Goal: Task Accomplishment & Management: Use online tool/utility

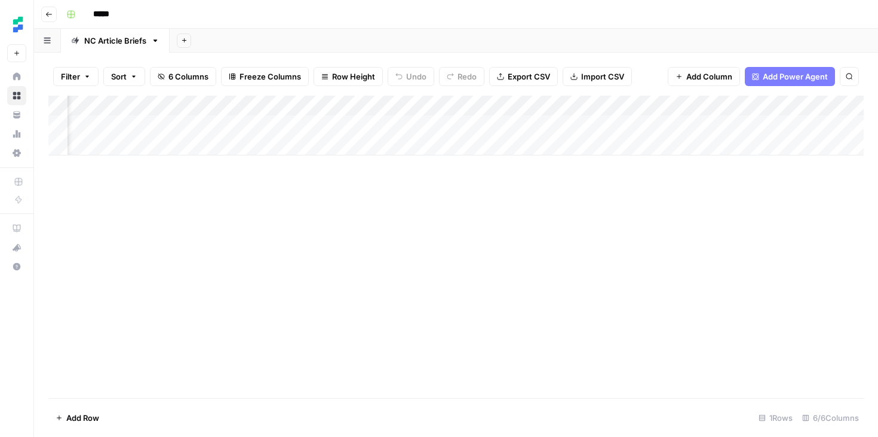
scroll to position [0, 120]
click at [49, 17] on icon "button" at bounding box center [48, 14] width 7 height 7
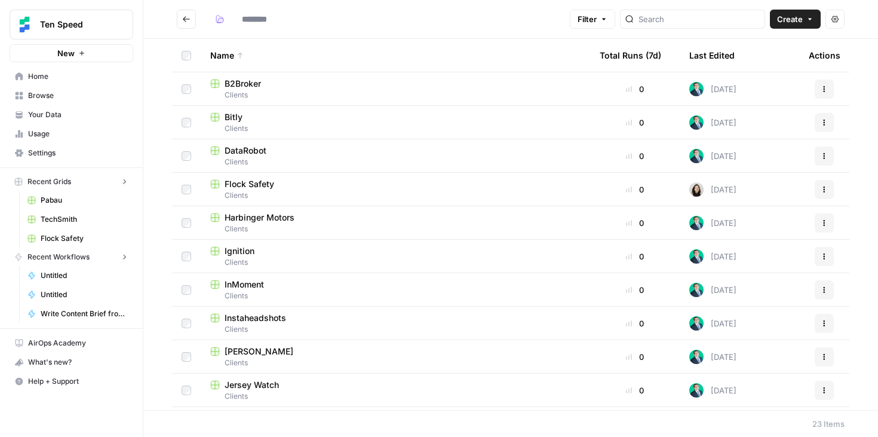
type input "*******"
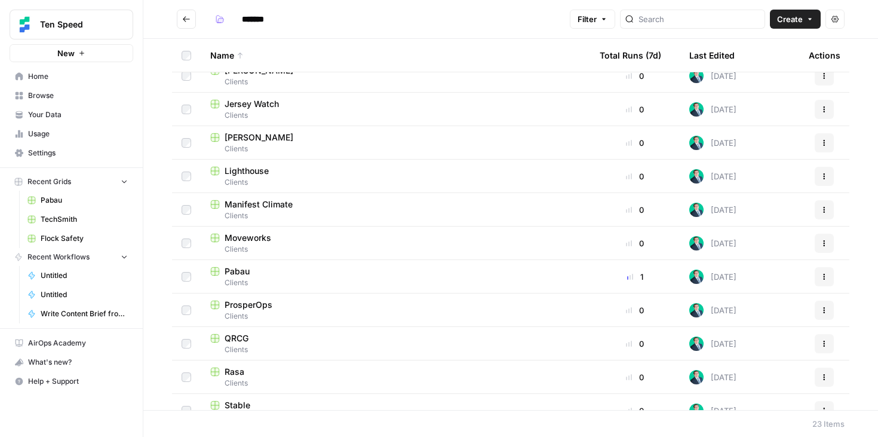
scroll to position [432, 0]
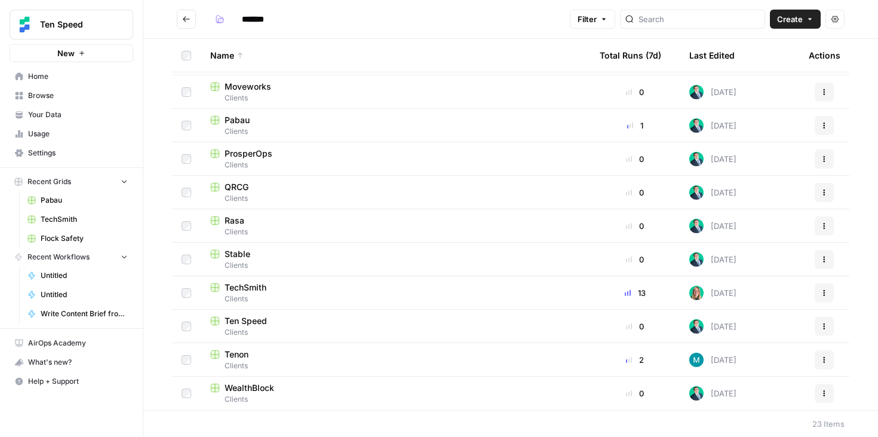
click at [240, 350] on span "Tenon" at bounding box center [237, 354] width 24 height 12
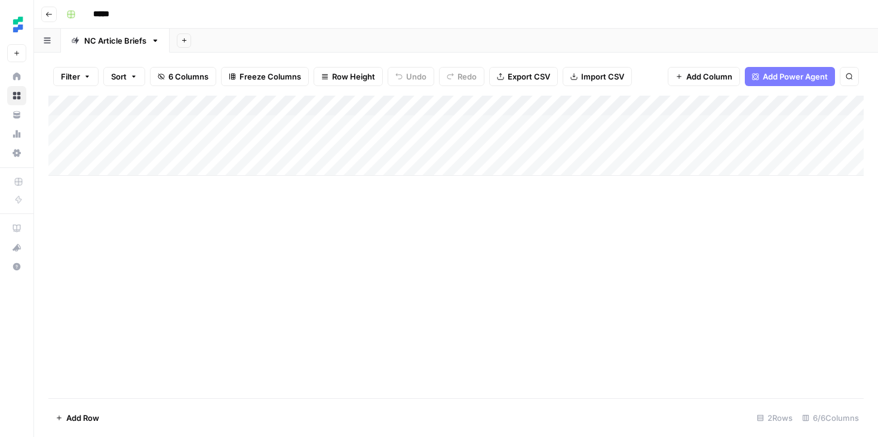
click at [565, 147] on div "Add Column" at bounding box center [455, 136] width 815 height 80
click at [690, 146] on div "Add Column" at bounding box center [455, 136] width 815 height 80
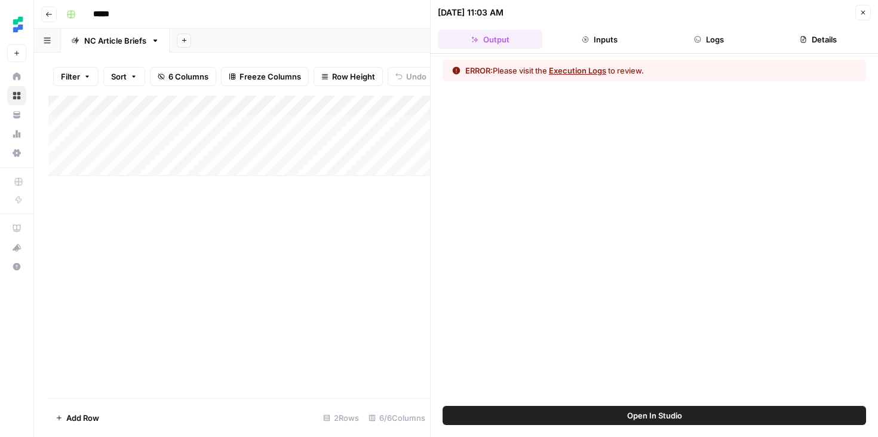
click at [679, 38] on button "Logs" at bounding box center [709, 39] width 105 height 19
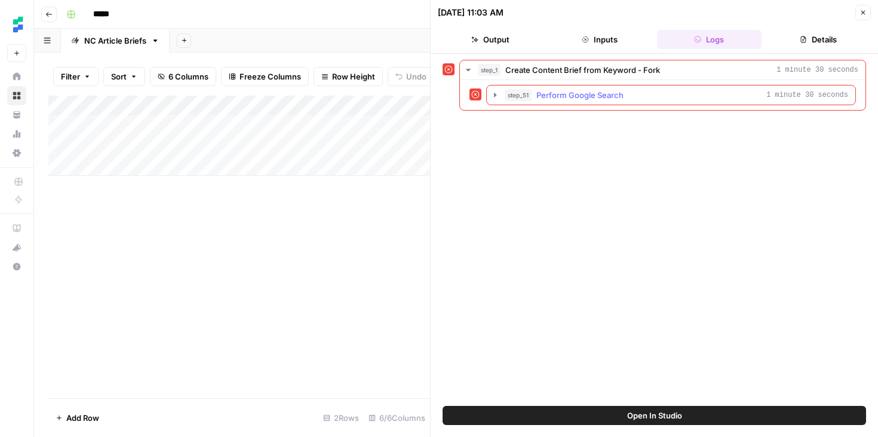
click at [655, 93] on div "step_51 Perform Google Search 1 minute 30 seconds" at bounding box center [676, 95] width 343 height 12
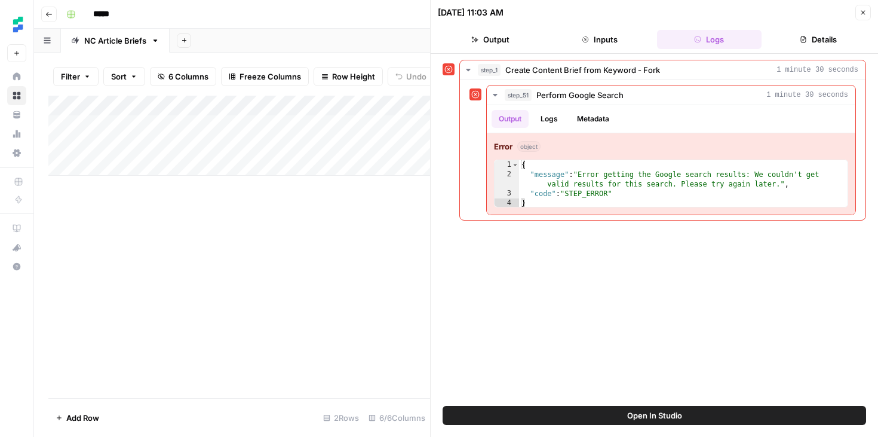
click at [494, 31] on button "Output" at bounding box center [490, 39] width 105 height 19
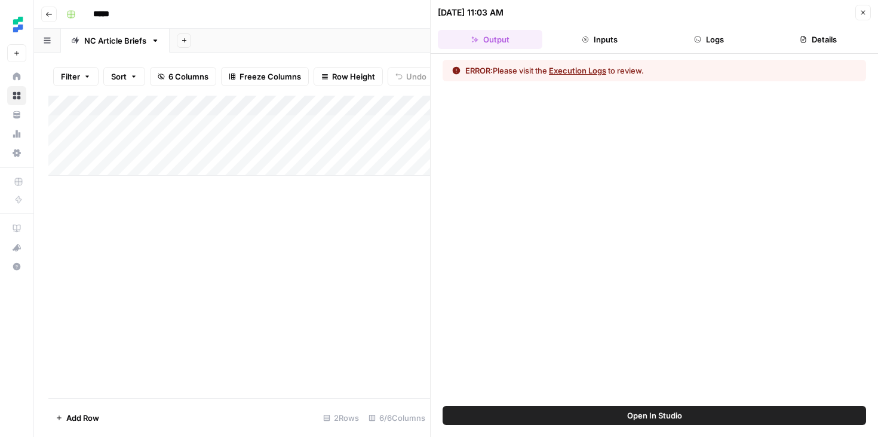
click at [577, 38] on button "Inputs" at bounding box center [599, 39] width 105 height 19
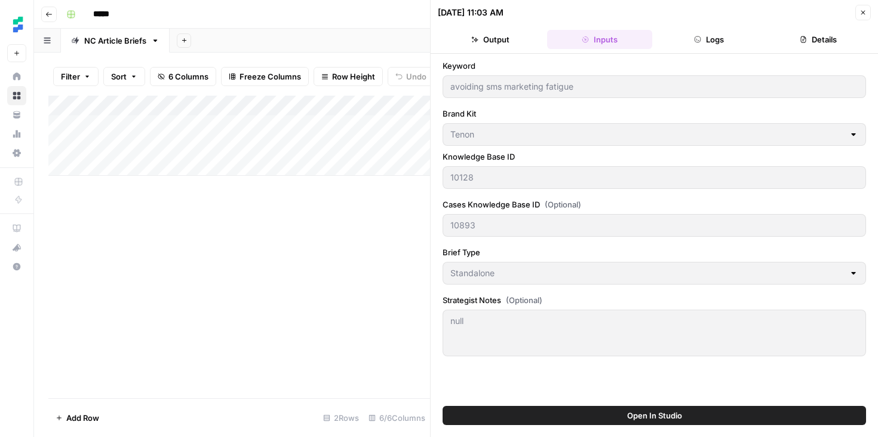
click at [567, 200] on span "(Optional)" at bounding box center [563, 204] width 36 height 12
click at [371, 243] on div "Add Column" at bounding box center [239, 247] width 382 height 302
click at [855, 12] on button "Close" at bounding box center [863, 13] width 16 height 16
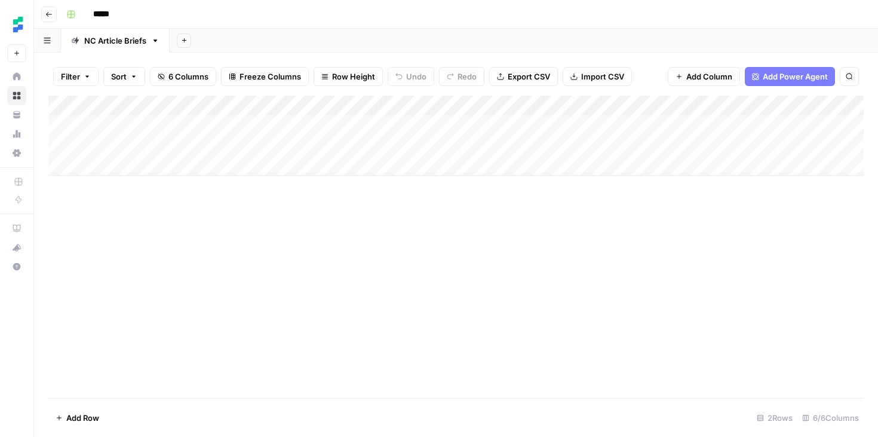
click at [691, 106] on div "Add Column" at bounding box center [455, 136] width 815 height 80
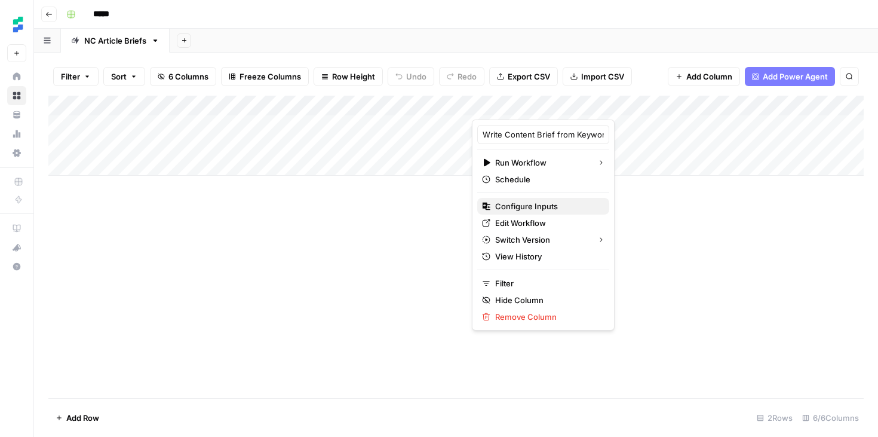
click at [541, 205] on span "Configure Inputs" at bounding box center [547, 206] width 105 height 12
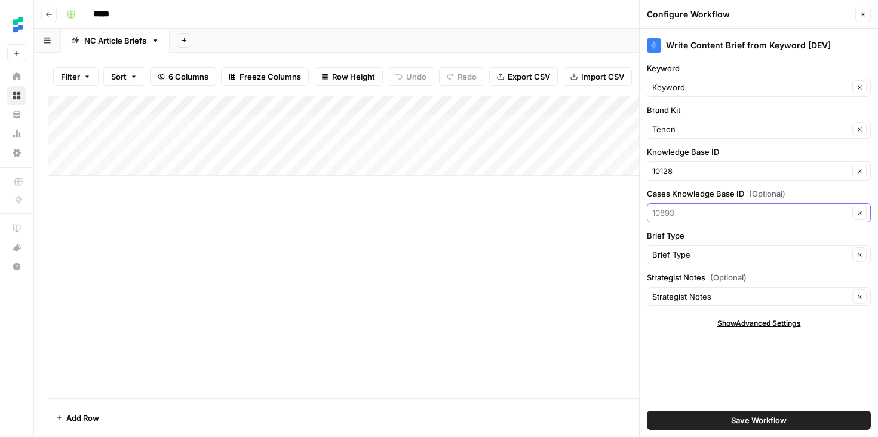
drag, startPoint x: 707, startPoint y: 211, endPoint x: 631, endPoint y: 211, distance: 75.3
click at [631, 211] on div "Go back ***** NC Article Briefs Add Sheet Filter Sort 6 Columns Freeze Columns …" at bounding box center [456, 218] width 844 height 437
type input "10893"
click at [702, 171] on input "Knowledge Base ID" at bounding box center [750, 171] width 197 height 12
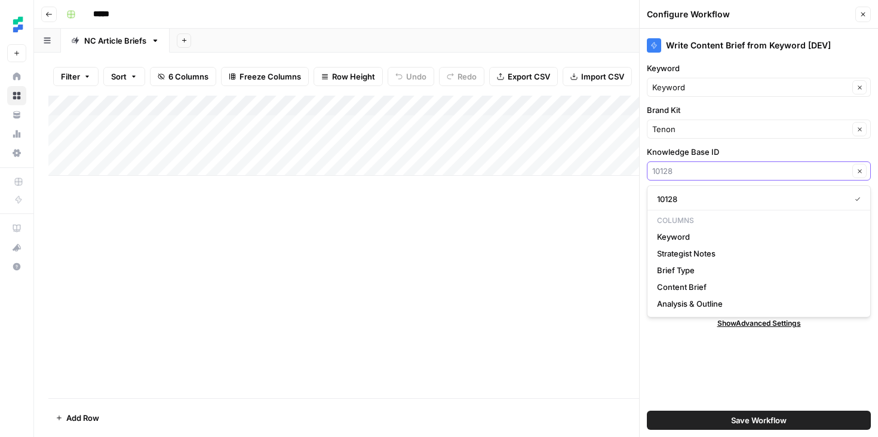
click at [696, 174] on input "Knowledge Base ID" at bounding box center [750, 171] width 197 height 12
type input "10128"
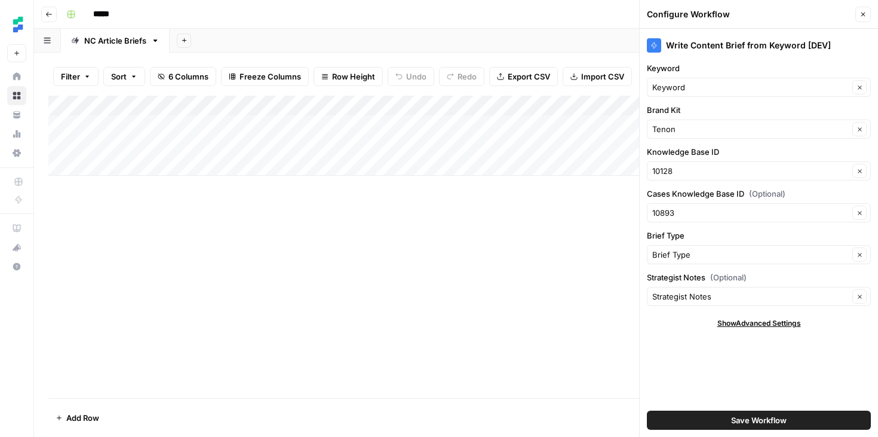
click at [687, 378] on div "Write Content Brief from Keyword [DEV] Keyword Keyword Clear Brand Kit Tenon Cl…" at bounding box center [759, 233] width 238 height 408
drag, startPoint x: 683, startPoint y: 216, endPoint x: 648, endPoint y: 215, distance: 35.3
click at [648, 215] on div "Clear" at bounding box center [759, 212] width 224 height 19
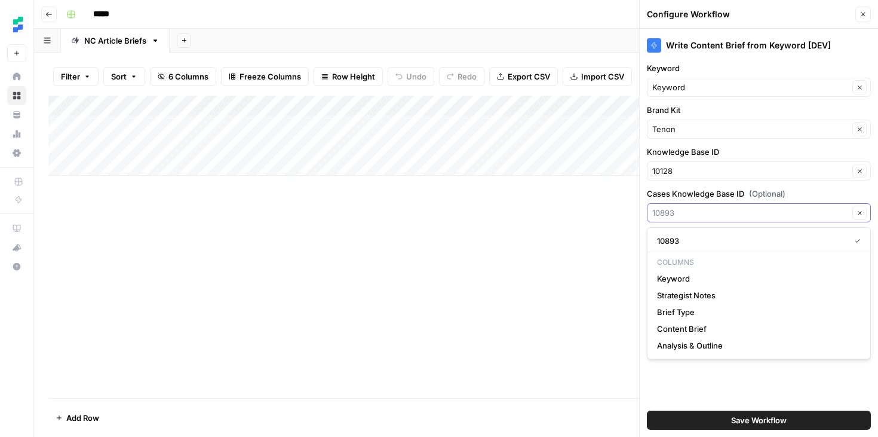
click at [647, 410] on button "Save Workflow" at bounding box center [759, 419] width 224 height 19
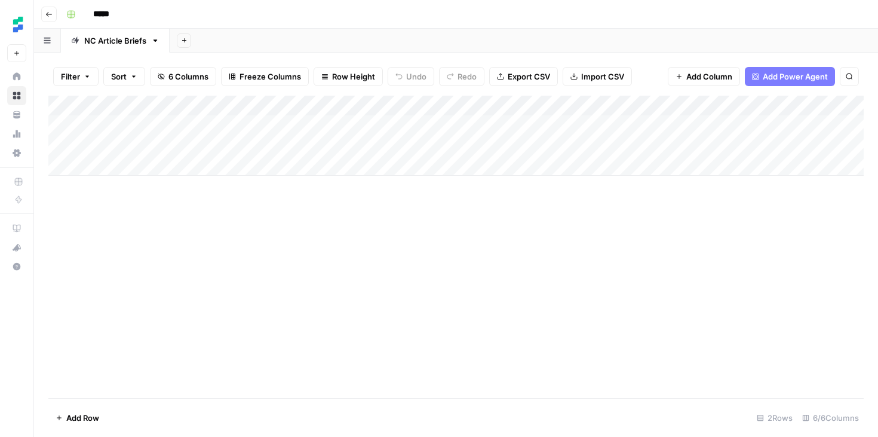
click at [691, 103] on div "Add Column" at bounding box center [455, 136] width 815 height 80
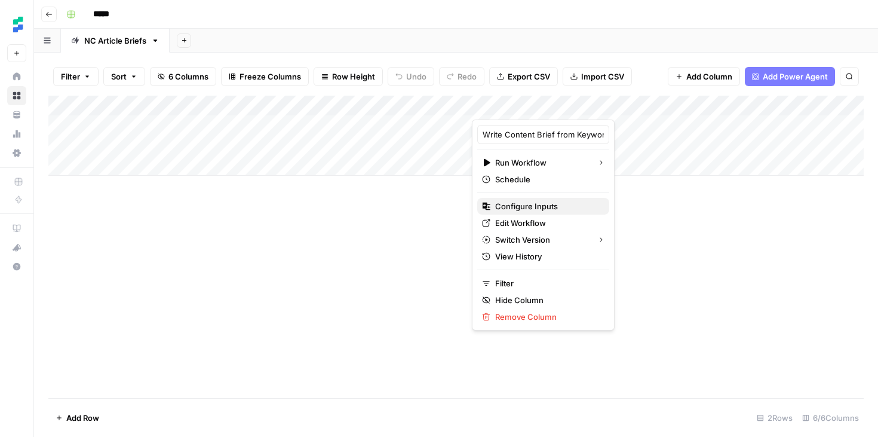
click at [547, 205] on span "Configure Inputs" at bounding box center [547, 206] width 105 height 12
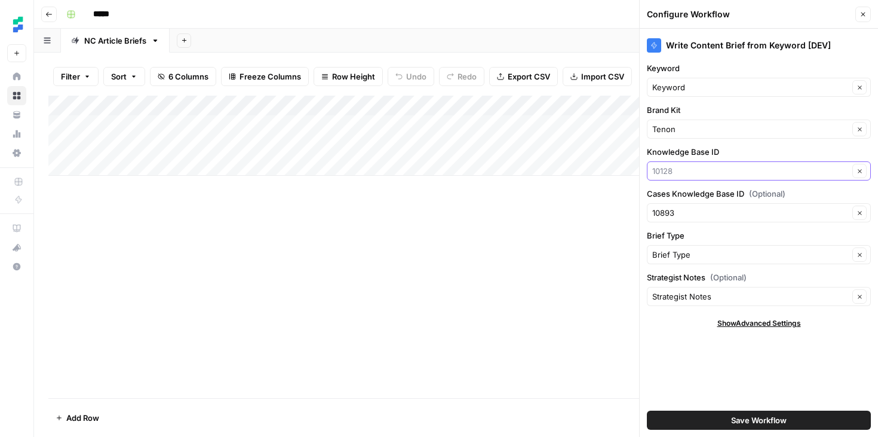
click at [684, 167] on input "Knowledge Base ID" at bounding box center [750, 171] width 197 height 12
type input "10893"
click at [683, 210] on input "Cases Knowledge Base ID (Optional)" at bounding box center [750, 213] width 197 height 12
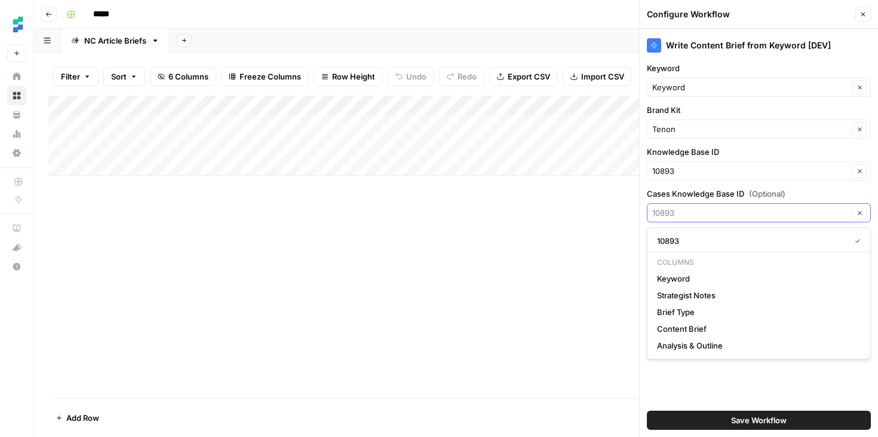
click at [860, 213] on icon "button" at bounding box center [860, 213] width 4 height 4
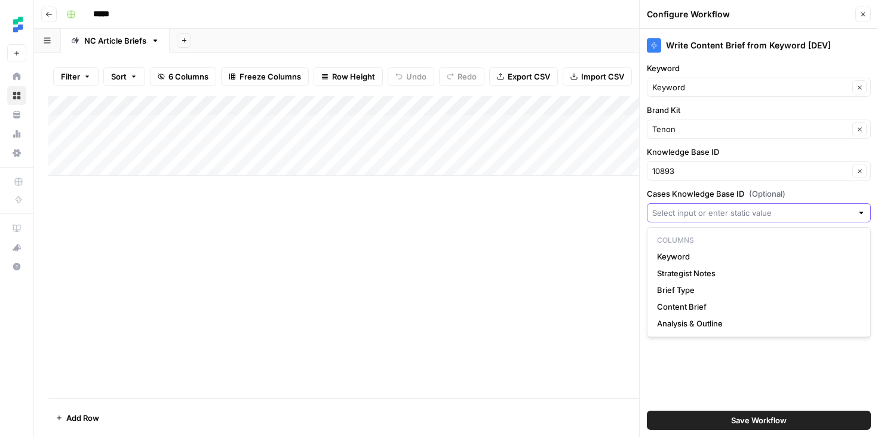
click at [720, 405] on div "Save Workflow" at bounding box center [759, 419] width 224 height 33
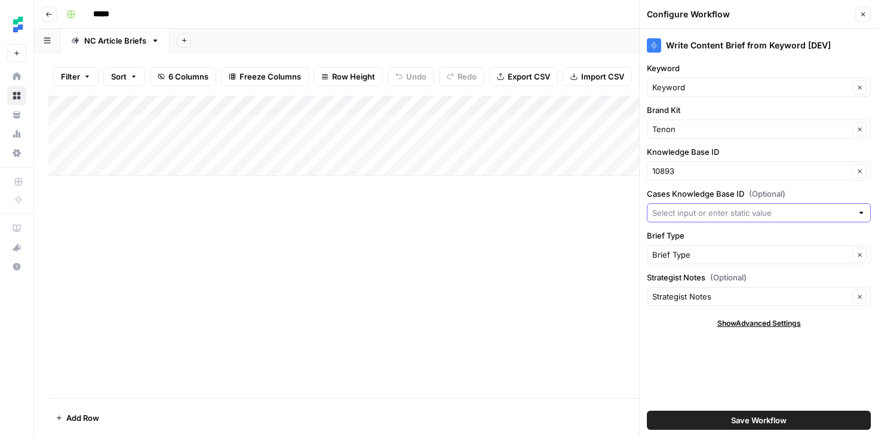
click at [728, 413] on button "Save Workflow" at bounding box center [759, 419] width 224 height 19
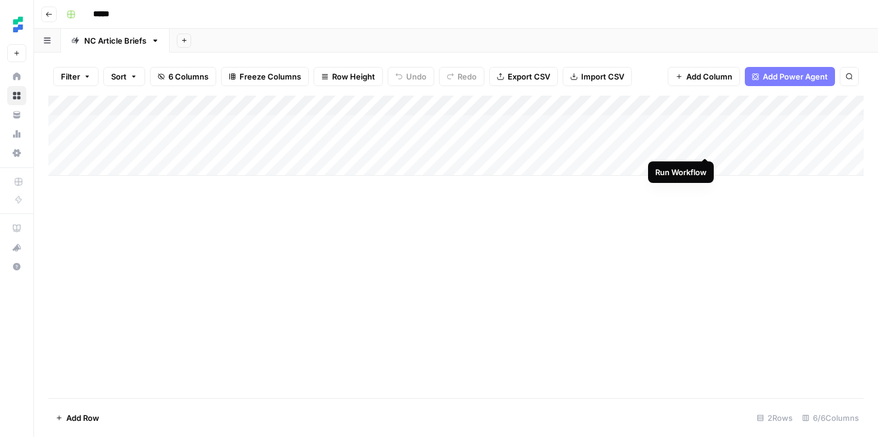
click at [701, 146] on div "Add Column" at bounding box center [455, 136] width 815 height 80
click at [50, 14] on icon "button" at bounding box center [48, 14] width 7 height 7
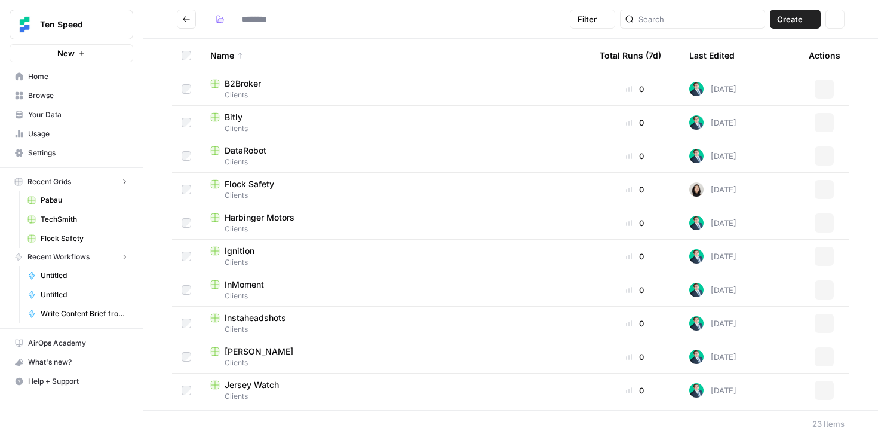
type input "*******"
click at [261, 250] on div "Ignition" at bounding box center [395, 251] width 370 height 12
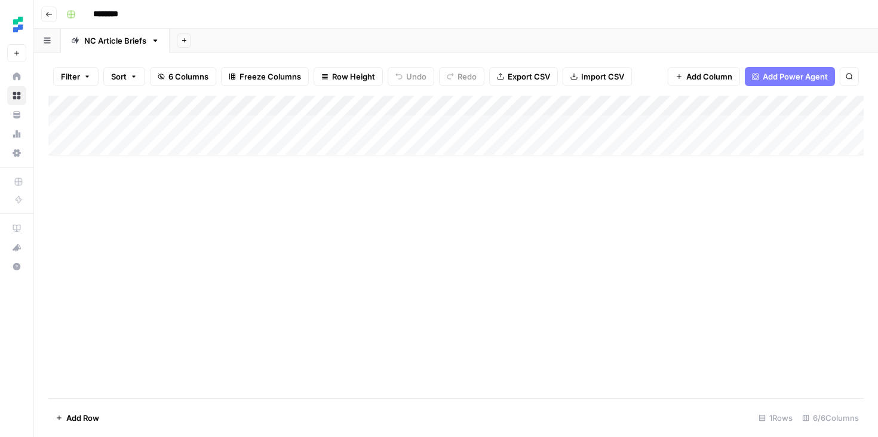
click at [691, 108] on div "Add Column" at bounding box center [455, 126] width 815 height 60
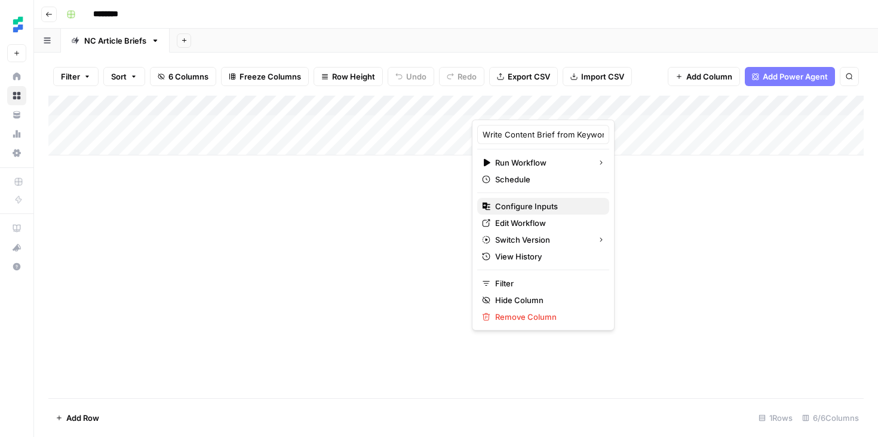
click at [528, 206] on span "Configure Inputs" at bounding box center [547, 206] width 105 height 12
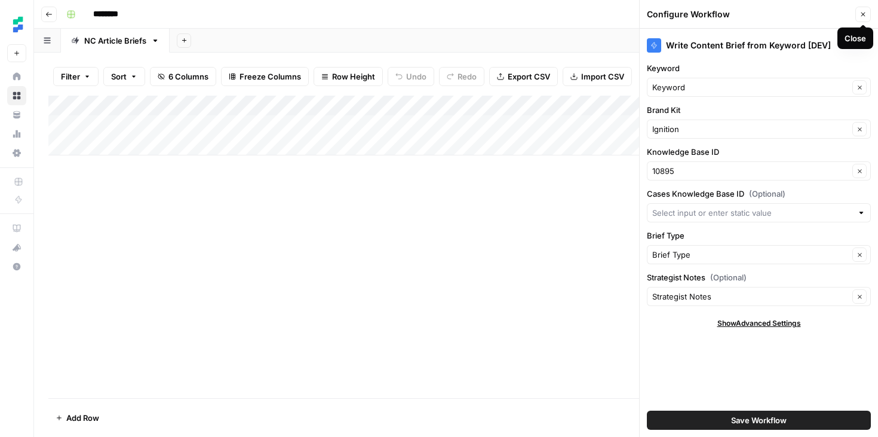
click at [866, 15] on icon "button" at bounding box center [863, 14] width 7 height 7
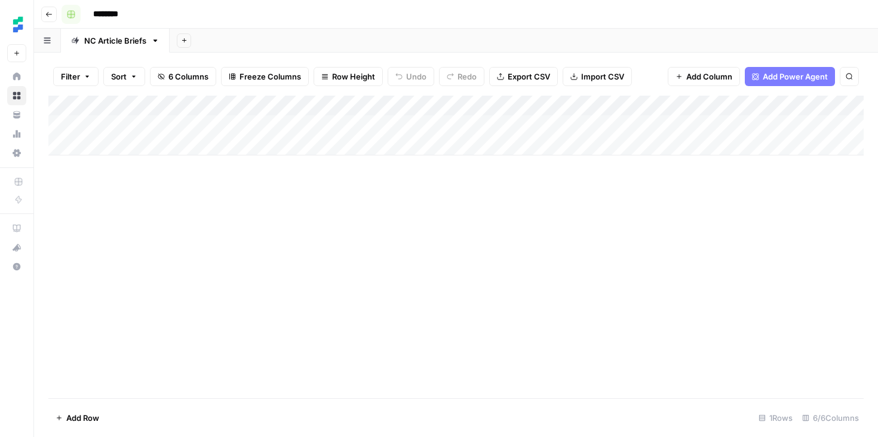
click at [51, 14] on icon "button" at bounding box center [48, 14] width 7 height 7
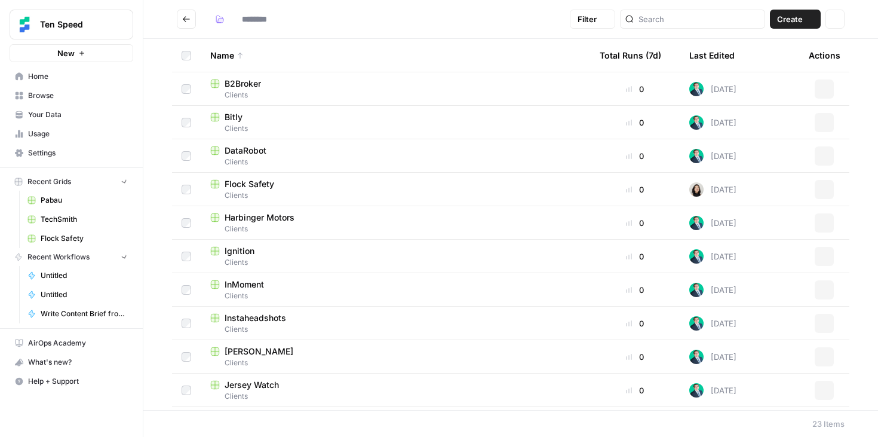
type input "*******"
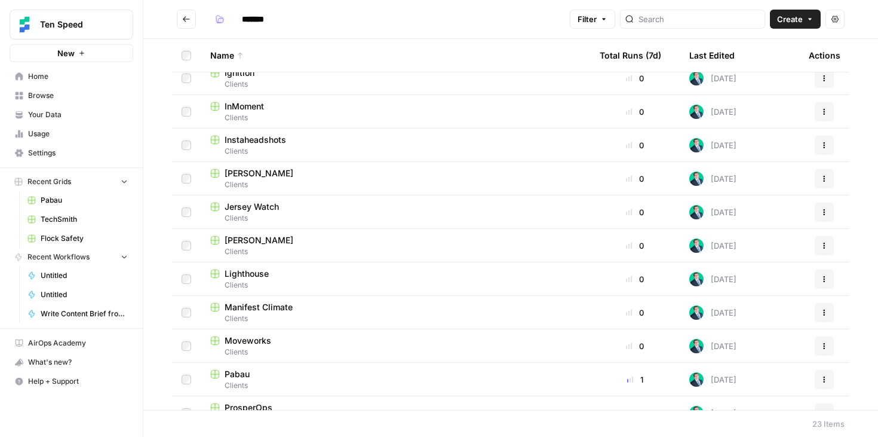
scroll to position [202, 0]
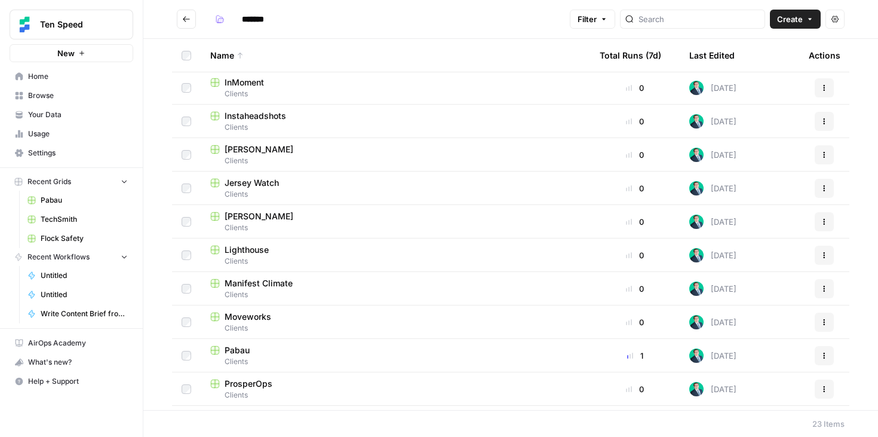
click at [248, 358] on span "Clients" at bounding box center [395, 361] width 370 height 11
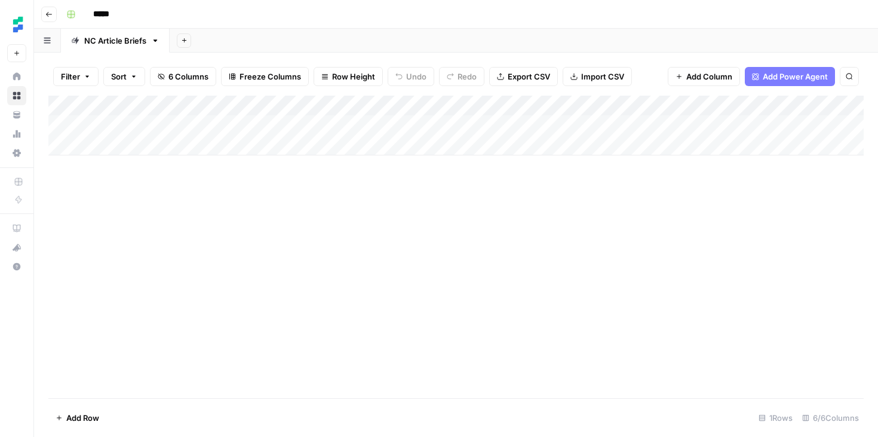
click at [691, 106] on div "Add Column" at bounding box center [455, 126] width 815 height 60
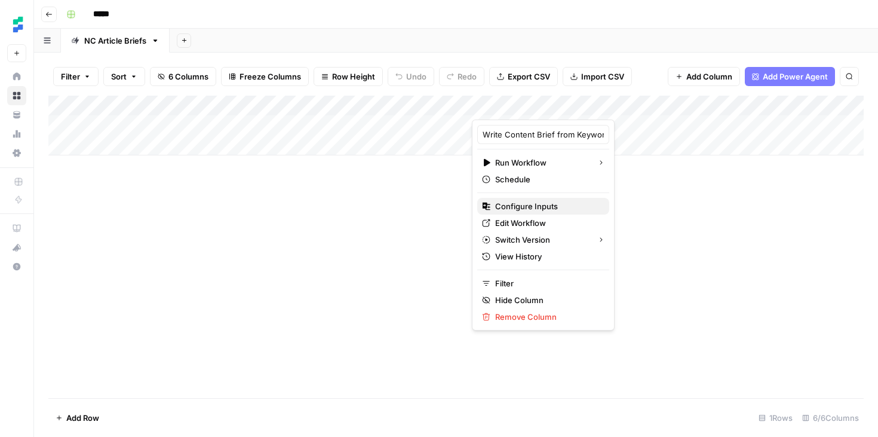
click at [504, 207] on span "Configure Inputs" at bounding box center [547, 206] width 105 height 12
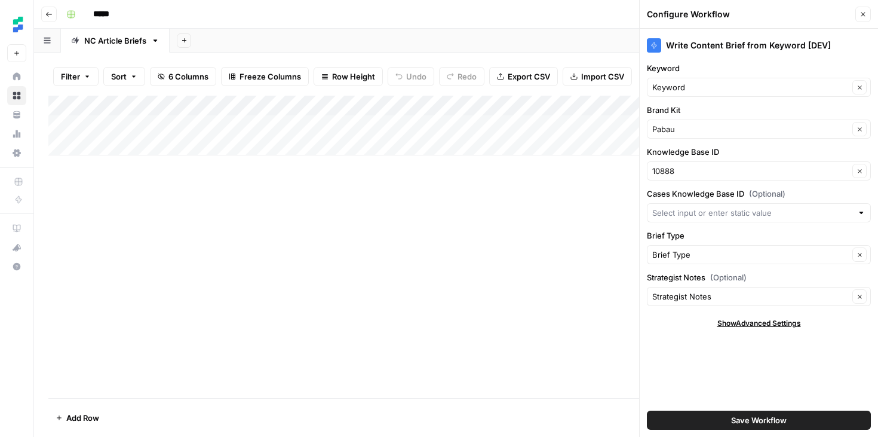
click at [865, 17] on icon "button" at bounding box center [863, 14] width 7 height 7
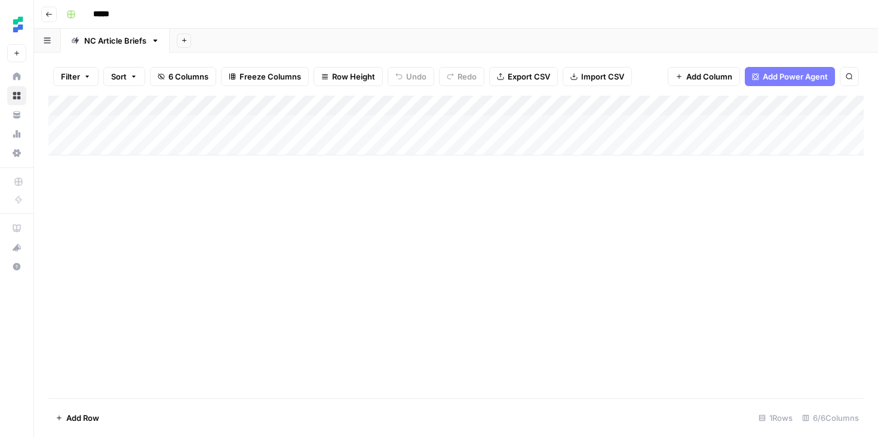
click at [48, 16] on icon "button" at bounding box center [48, 14] width 7 height 7
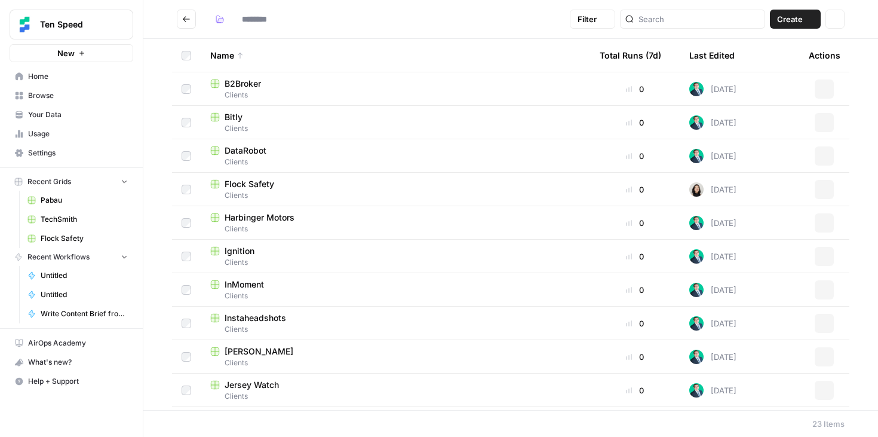
type input "*******"
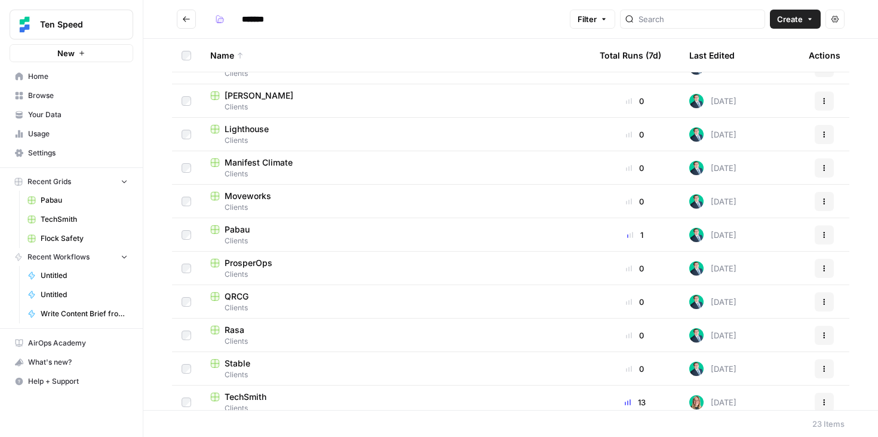
scroll to position [432, 0]
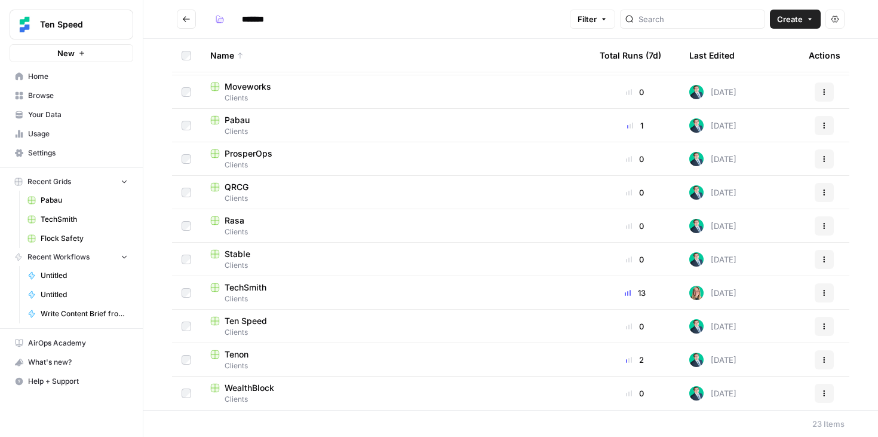
click at [256, 360] on span "Clients" at bounding box center [395, 365] width 370 height 11
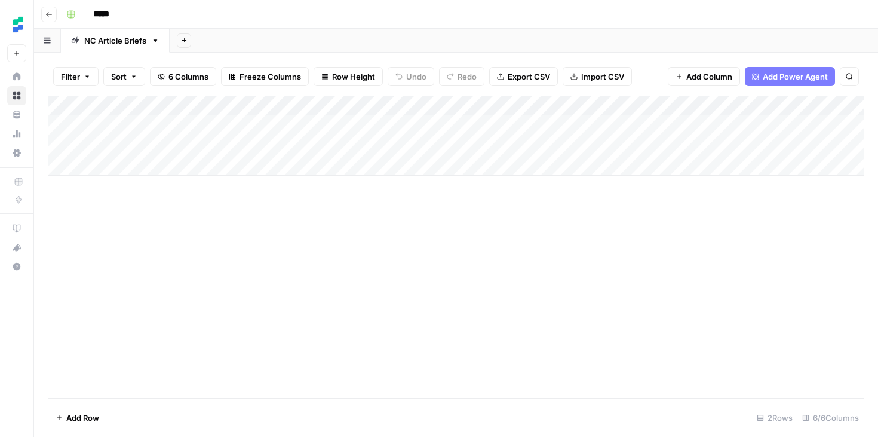
click at [689, 108] on div "Add Column" at bounding box center [455, 136] width 815 height 80
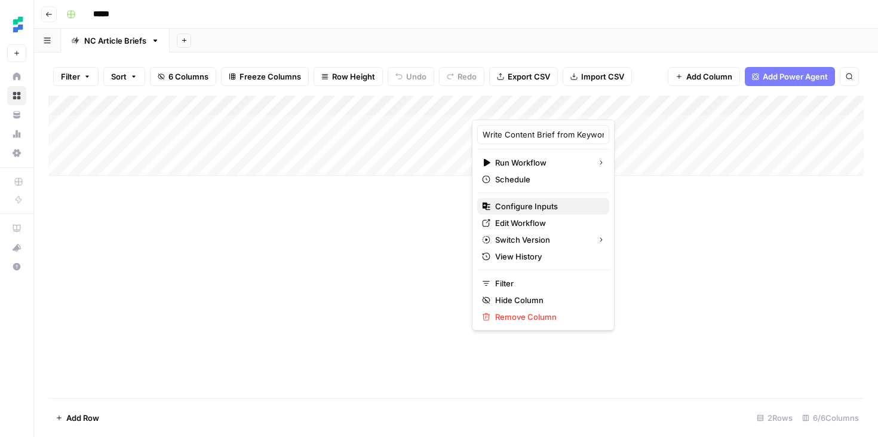
click at [547, 204] on span "Configure Inputs" at bounding box center [547, 206] width 105 height 12
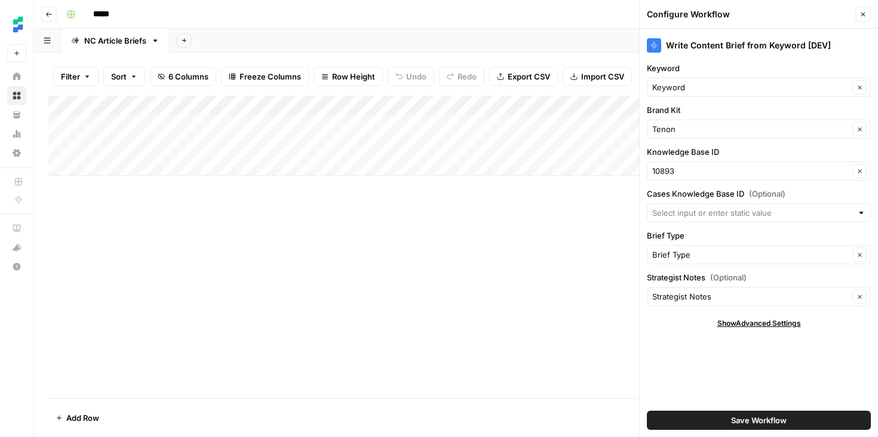
click at [545, 287] on div "Add Column" at bounding box center [455, 247] width 815 height 302
click at [861, 18] on button "Close" at bounding box center [863, 15] width 16 height 16
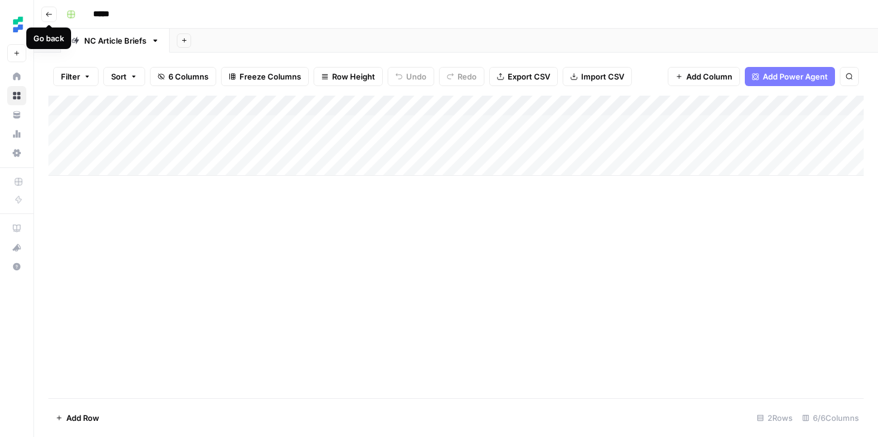
click at [47, 14] on icon "button" at bounding box center [49, 14] width 6 height 5
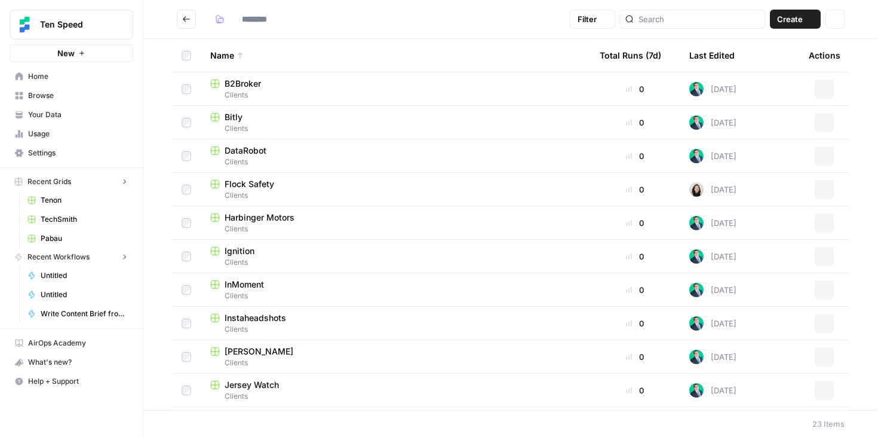
type input "*******"
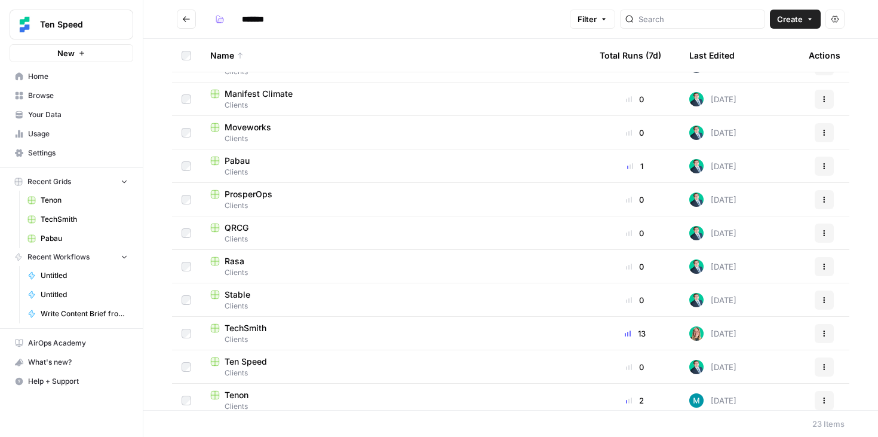
scroll to position [412, 0]
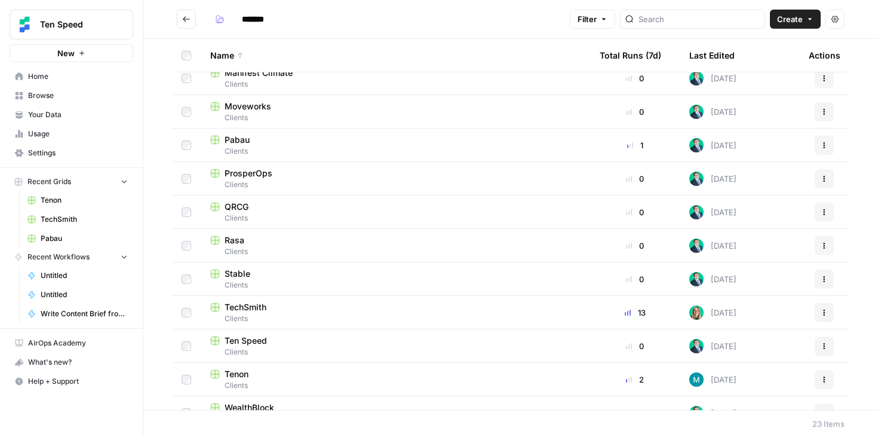
click at [263, 281] on span "Clients" at bounding box center [395, 285] width 370 height 11
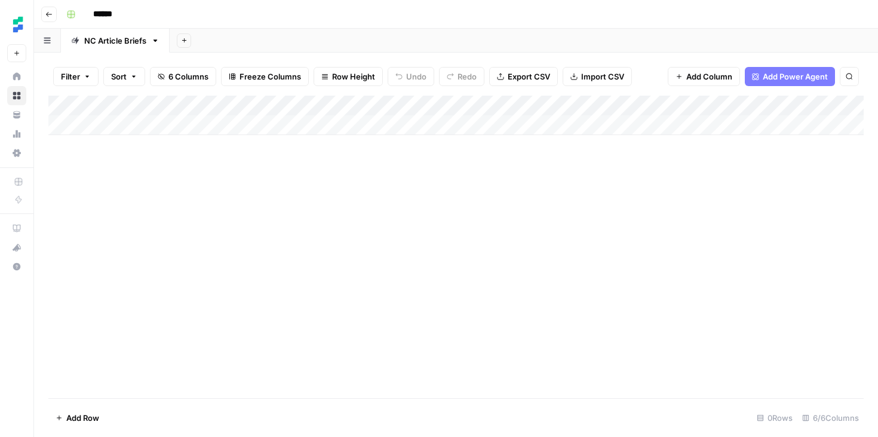
click at [185, 42] on icon "button" at bounding box center [184, 40] width 7 height 7
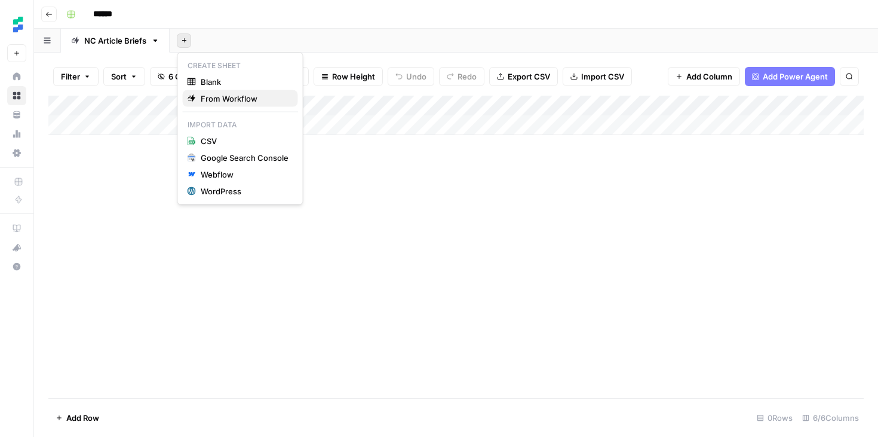
click at [220, 96] on span "From Workflow" at bounding box center [245, 99] width 88 height 12
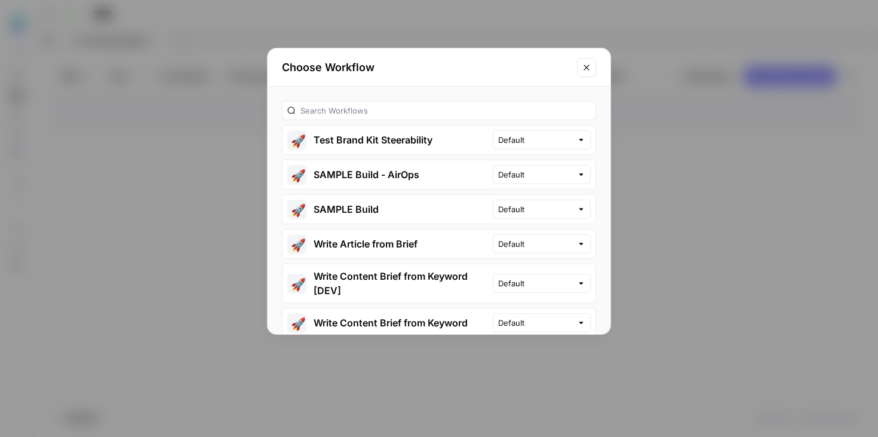
click at [590, 72] on button "Close modal" at bounding box center [586, 67] width 19 height 19
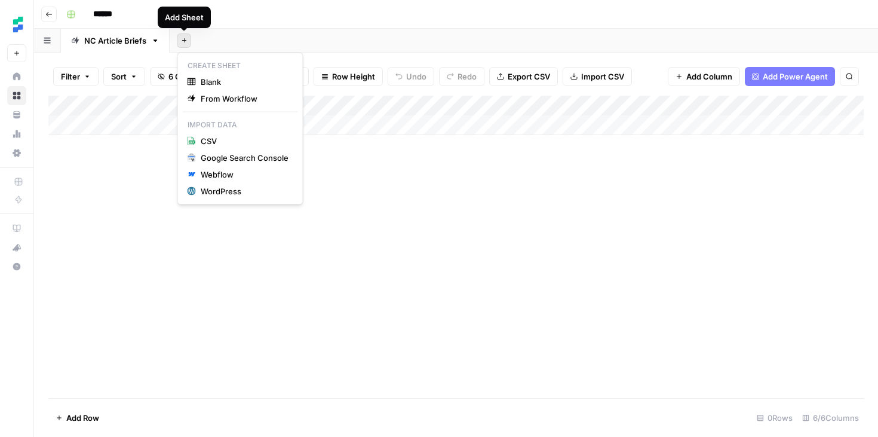
click at [181, 37] on icon "button" at bounding box center [184, 40] width 7 height 7
click at [208, 85] on span "Blank" at bounding box center [245, 82] width 88 height 12
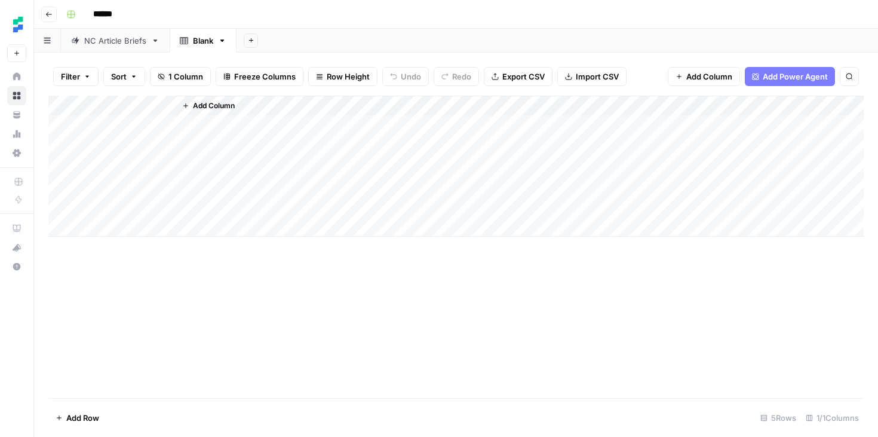
click at [165, 105] on div "Add Column" at bounding box center [455, 166] width 815 height 141
drag, startPoint x: 131, startPoint y: 130, endPoint x: 61, endPoint y: 130, distance: 69.9
click at [61, 130] on body "Ten Speed New Home Browse Your Data Usage Settings Recent Grids Tenon TechSmith…" at bounding box center [439, 218] width 878 height 437
drag, startPoint x: 98, startPoint y: 135, endPoint x: 78, endPoint y: 135, distance: 20.3
click at [78, 135] on div "Title" at bounding box center [139, 134] width 132 height 19
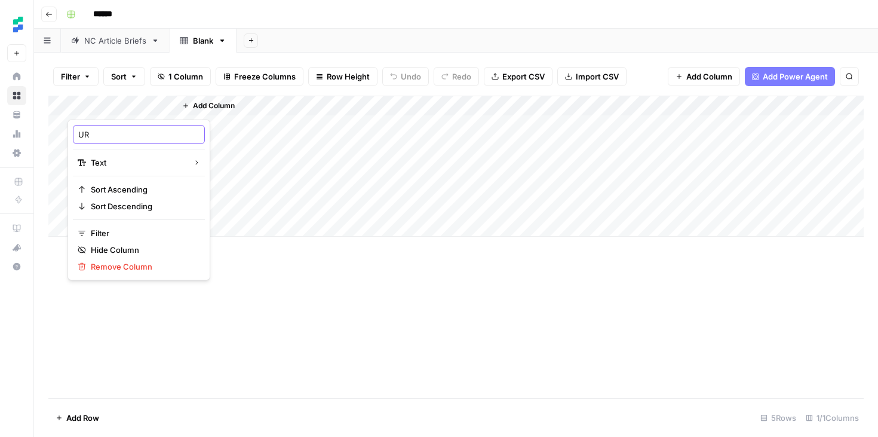
type input "URL"
click at [50, 15] on icon "button" at bounding box center [48, 14] width 7 height 7
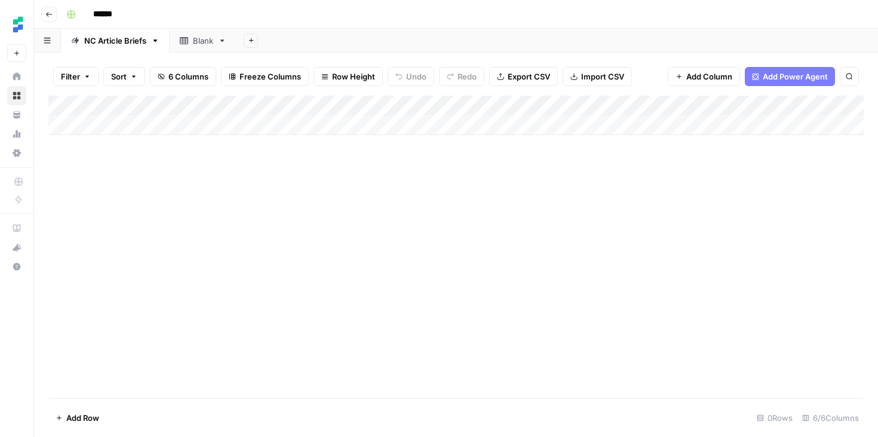
click at [50, 15] on icon "button" at bounding box center [48, 14] width 7 height 7
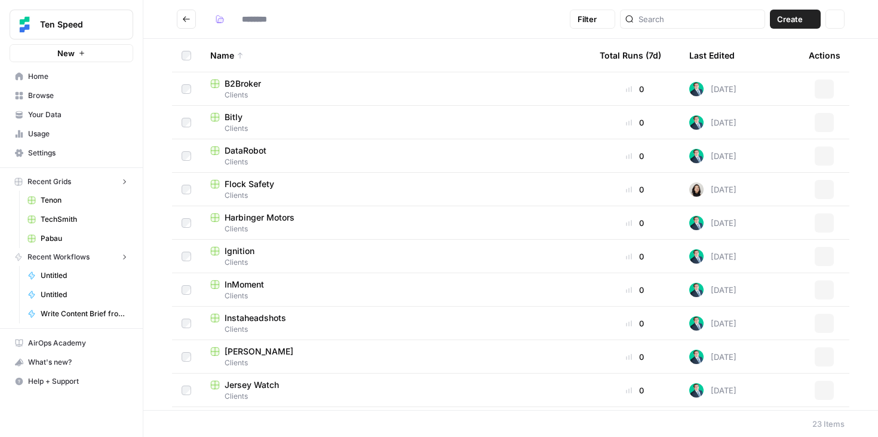
type input "*******"
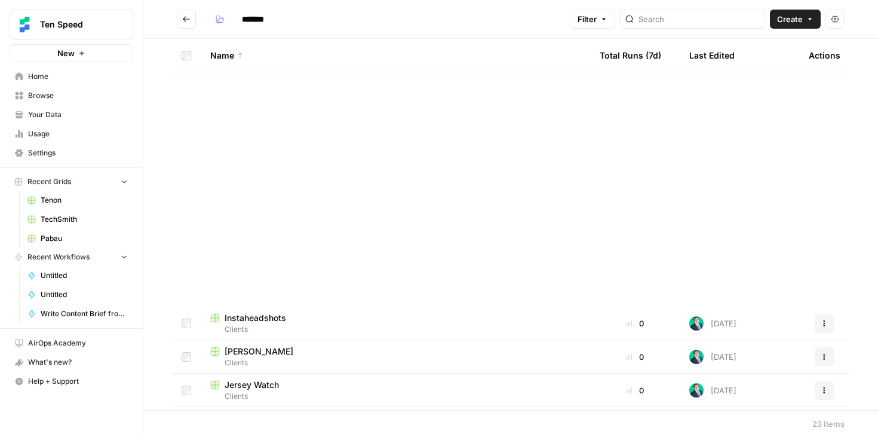
scroll to position [432, 0]
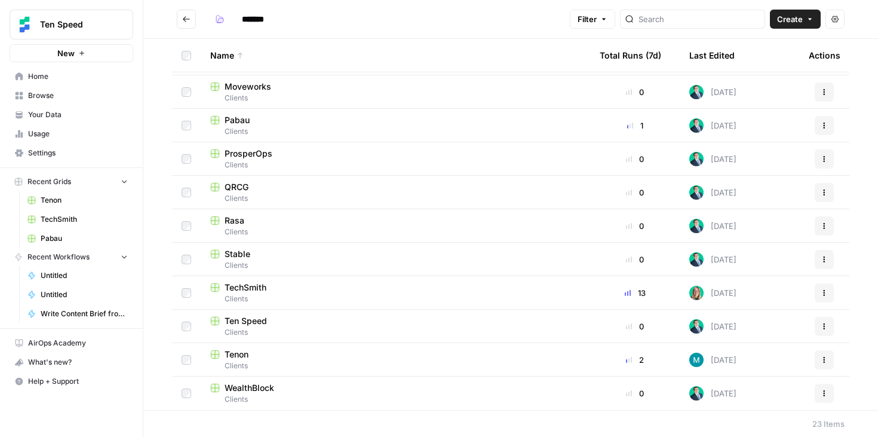
click at [251, 299] on span "Clients" at bounding box center [395, 298] width 370 height 11
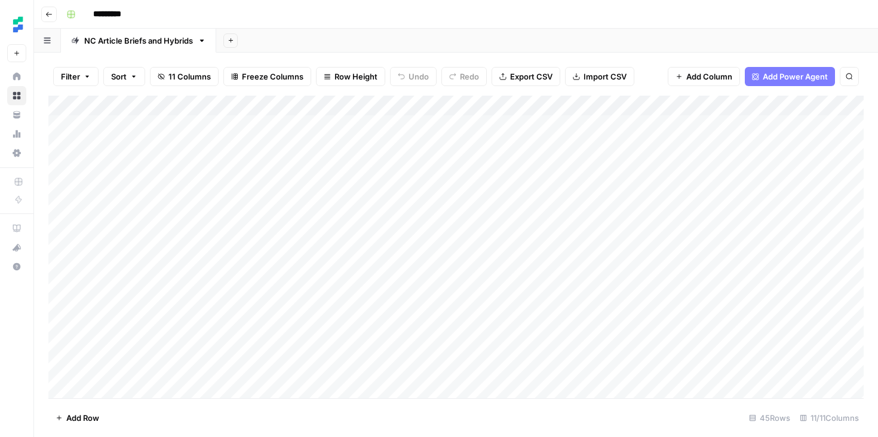
click at [44, 17] on button "Go back" at bounding box center [49, 15] width 16 height 16
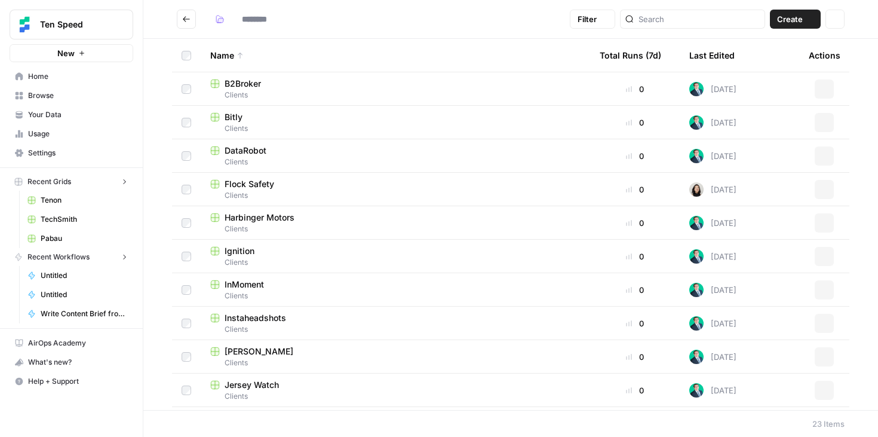
type input "*******"
click at [188, 7] on header "******* Filter Create Actions" at bounding box center [510, 19] width 735 height 39
click at [188, 15] on icon "Go back" at bounding box center [186, 19] width 8 height 8
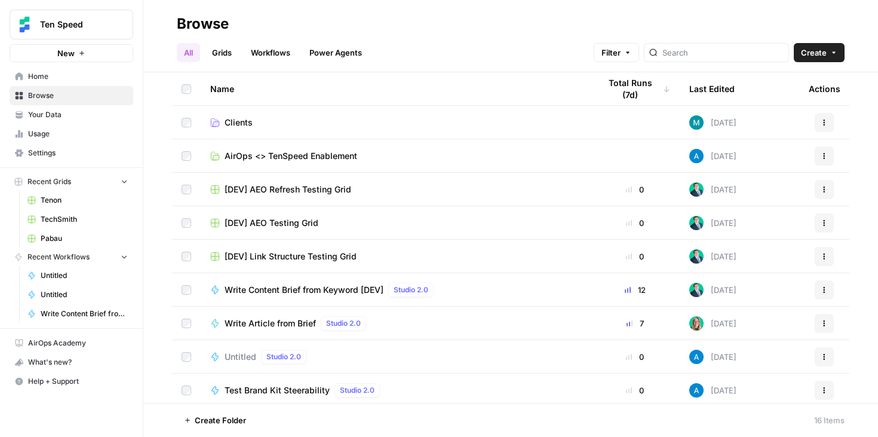
click at [308, 222] on span "[DEV] AEO Testing Grid" at bounding box center [272, 223] width 94 height 12
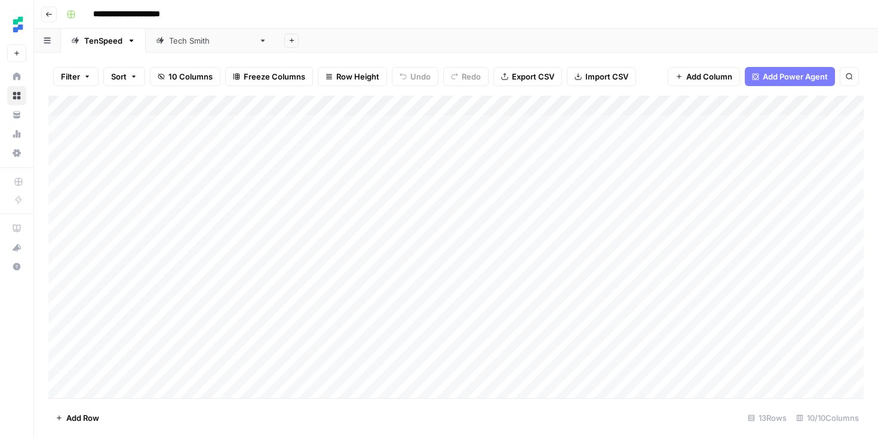
click at [589, 105] on div "Add Column" at bounding box center [455, 247] width 815 height 302
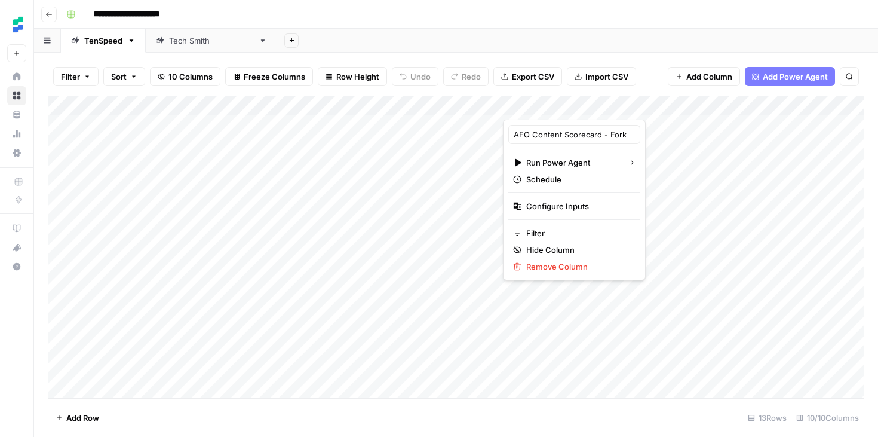
click at [643, 176] on div "Add Column" at bounding box center [455, 247] width 815 height 302
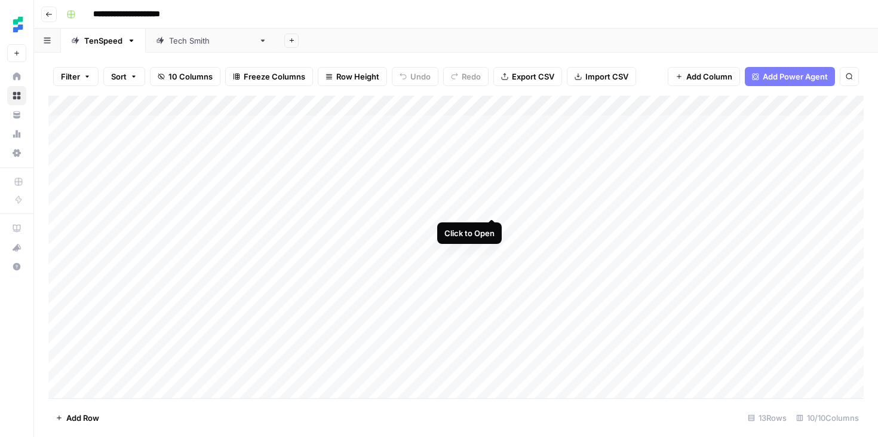
click at [493, 207] on div "Add Column" at bounding box center [455, 247] width 815 height 302
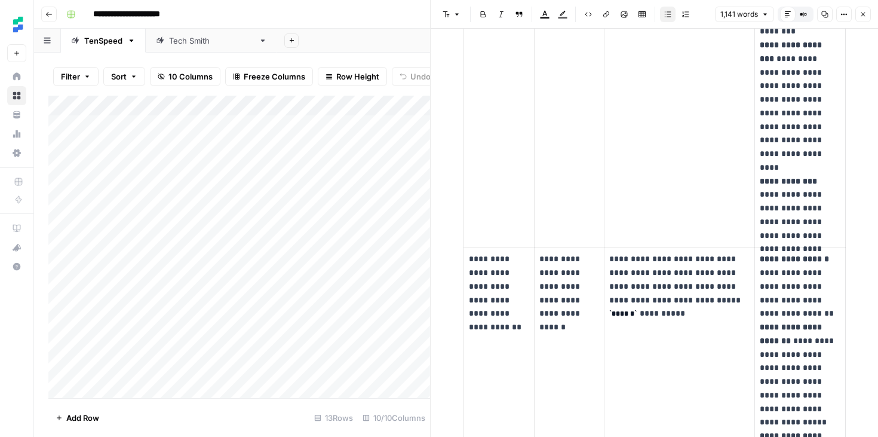
scroll to position [763, 0]
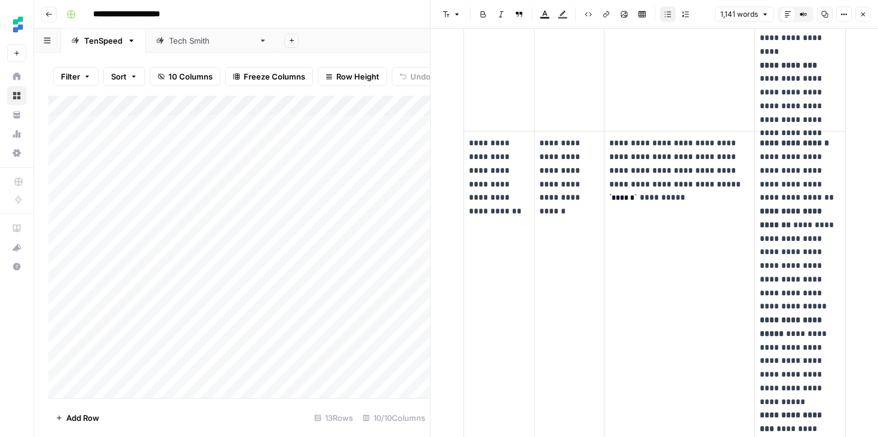
click at [866, 8] on button "Close" at bounding box center [863, 15] width 16 height 16
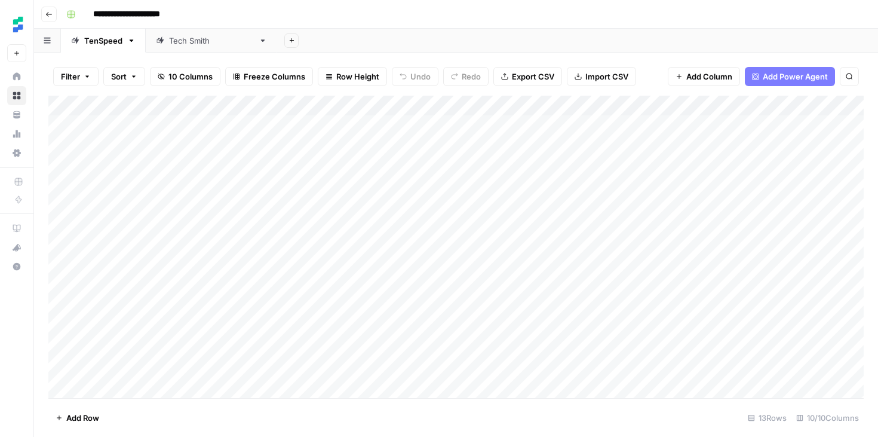
click at [371, 107] on div "Add Column" at bounding box center [455, 247] width 815 height 302
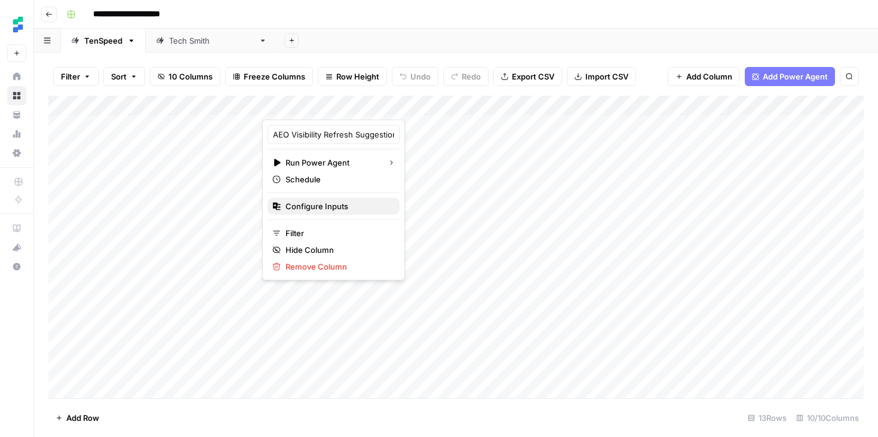
click at [336, 208] on span "Configure Inputs" at bounding box center [338, 206] width 105 height 12
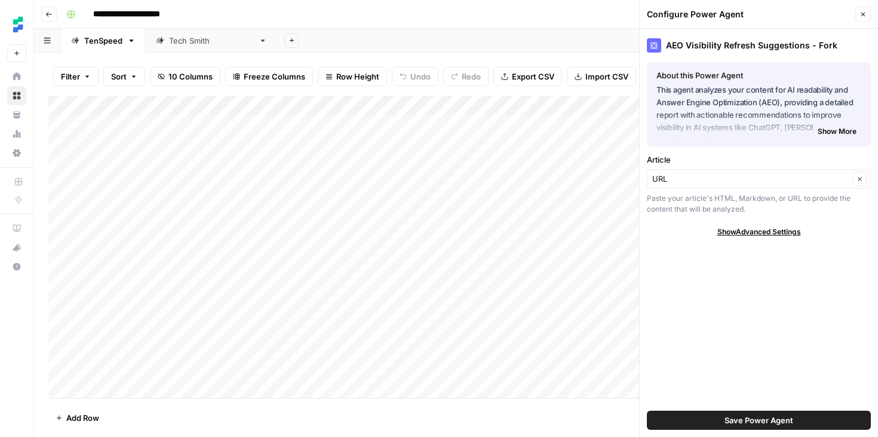
click at [747, 231] on span "Show Advanced Settings" at bounding box center [759, 231] width 84 height 11
click at [842, 124] on button "Show More" at bounding box center [837, 132] width 48 height 16
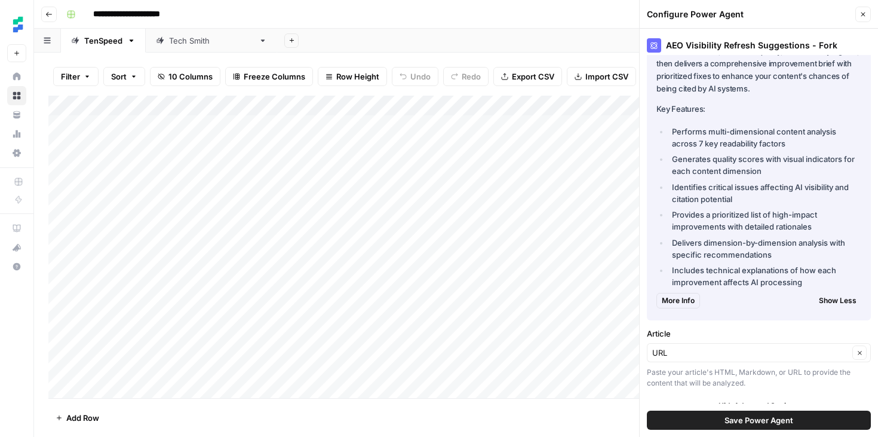
scroll to position [169, 0]
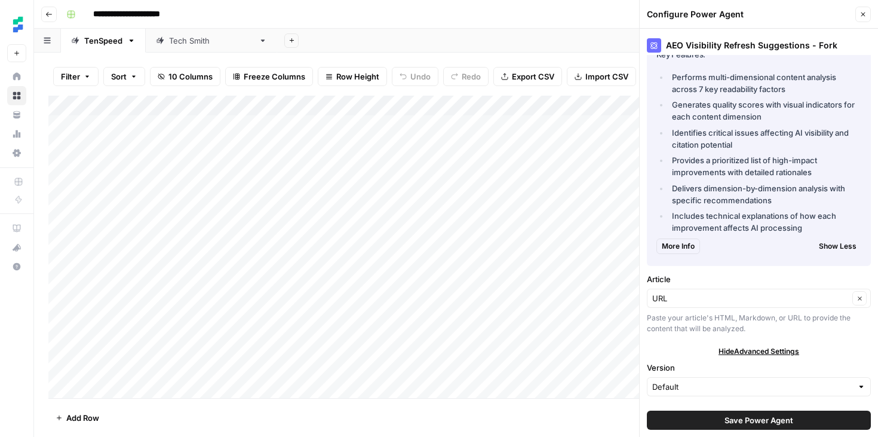
click at [0, 0] on div "Configure Power Agent" at bounding box center [0, 0] width 0 height 0
click at [731, 305] on div "URL Clear" at bounding box center [759, 298] width 224 height 19
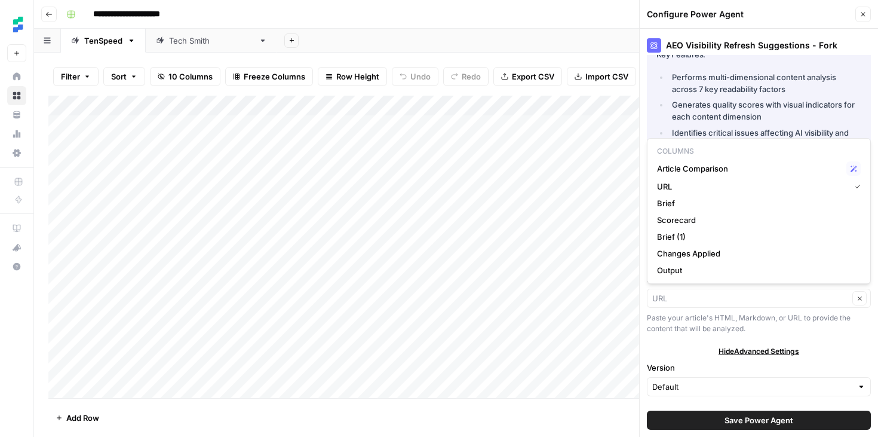
type input "URL"
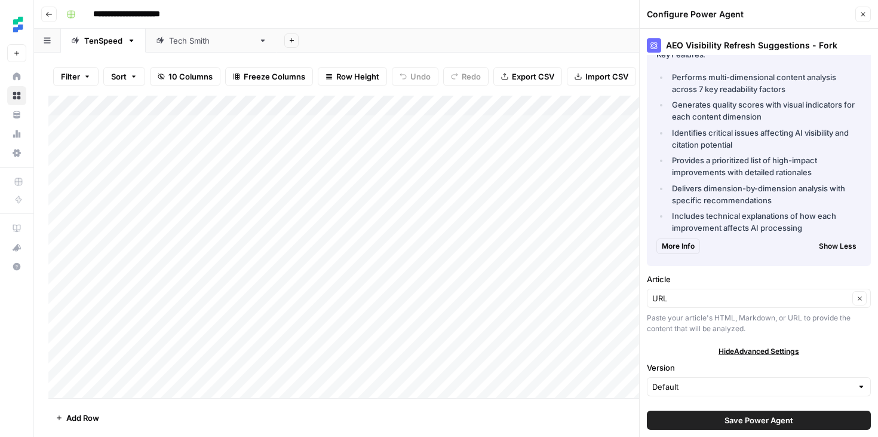
click at [682, 342] on div "AEO Visibility Refresh Suggestions - Fork About this Power Agent This agent ana…" at bounding box center [759, 233] width 238 height 408
click at [864, 12] on icon "button" at bounding box center [863, 14] width 7 height 7
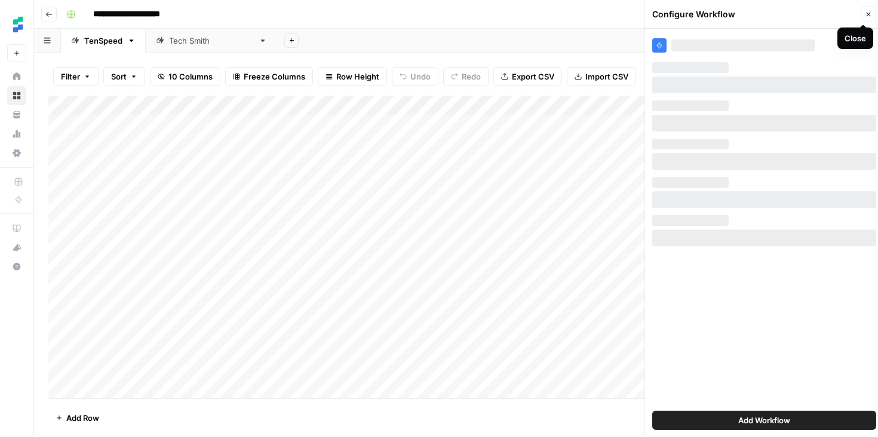
scroll to position [0, 0]
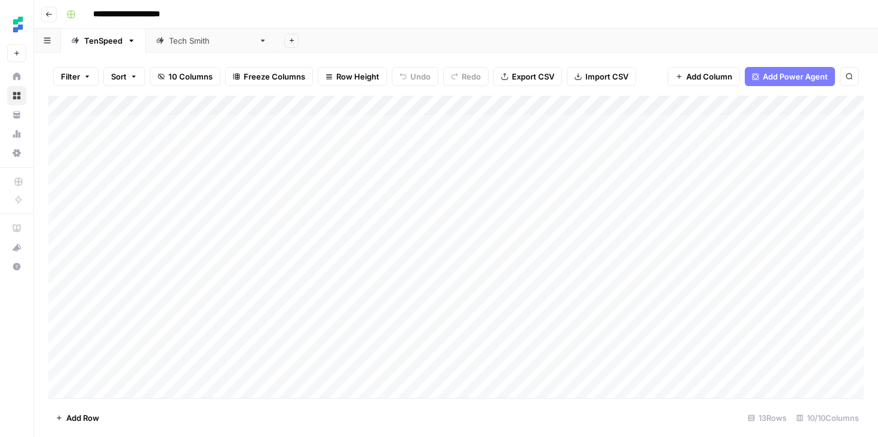
click at [195, 39] on div "Tech [PERSON_NAME]" at bounding box center [211, 41] width 85 height 12
click at [505, 102] on div "Add Column" at bounding box center [455, 207] width 815 height 222
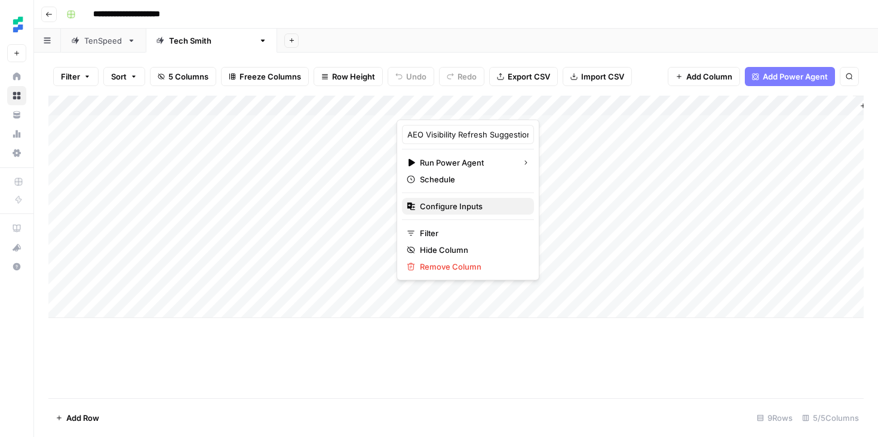
click at [462, 213] on button "Configure Inputs" at bounding box center [468, 206] width 132 height 17
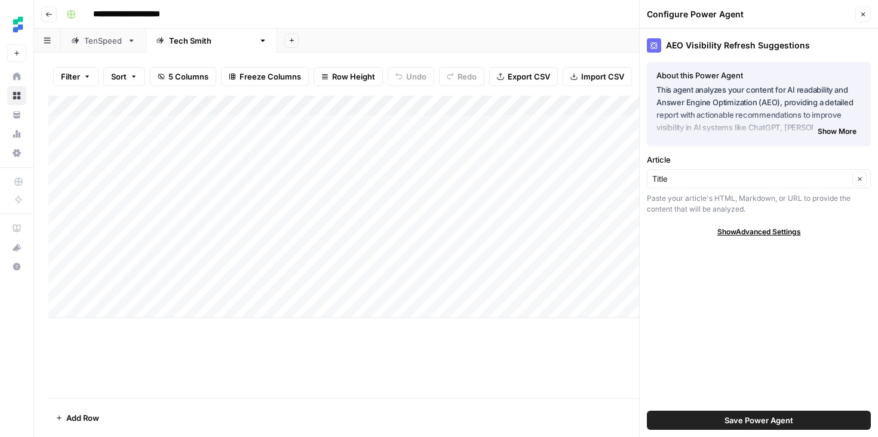
click at [562, 392] on div "Add Column" at bounding box center [455, 247] width 815 height 302
click at [860, 17] on icon "button" at bounding box center [863, 14] width 7 height 7
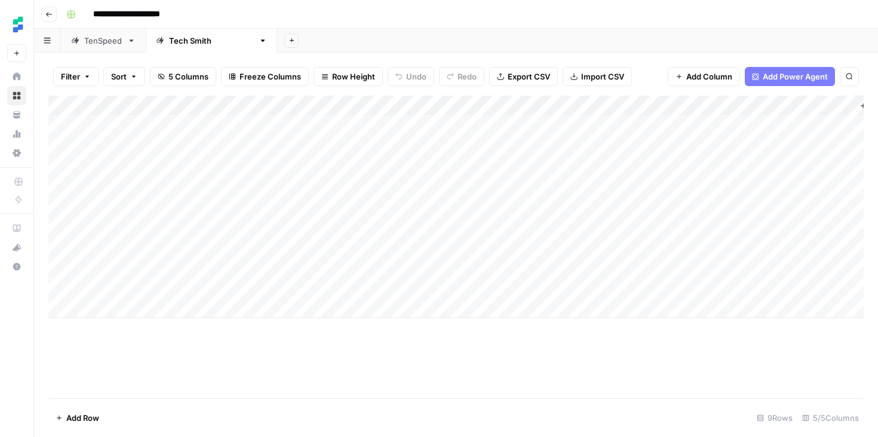
click at [718, 107] on div "Add Column" at bounding box center [455, 207] width 815 height 222
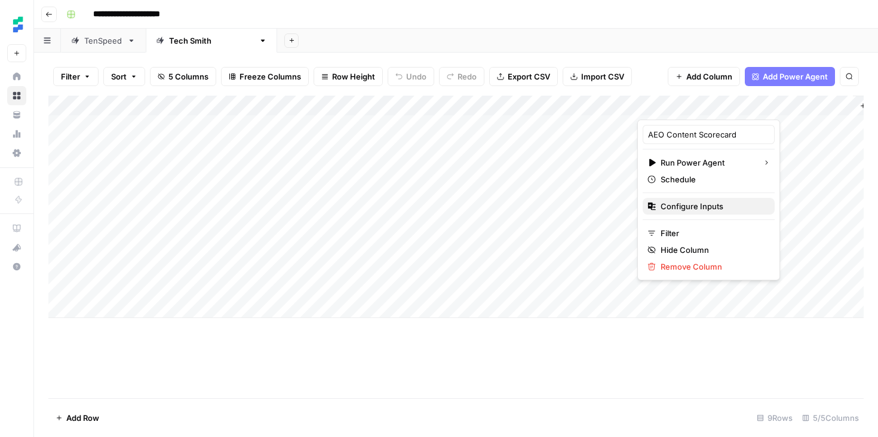
click at [701, 207] on span "Configure Inputs" at bounding box center [713, 206] width 105 height 12
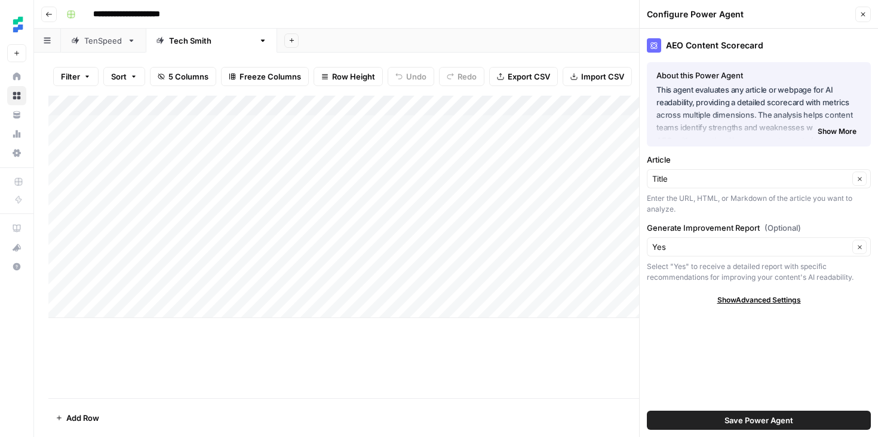
click at [541, 361] on div "Add Column" at bounding box center [455, 247] width 815 height 302
click at [105, 48] on link "TenSpeed" at bounding box center [103, 41] width 85 height 24
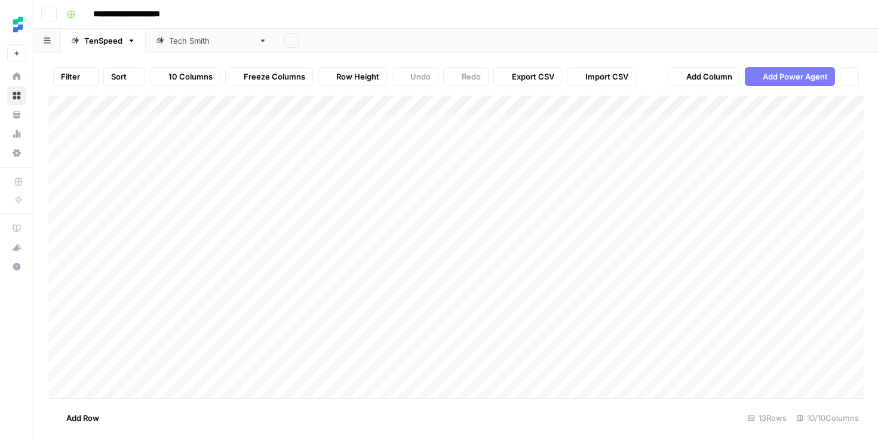
click at [46, 14] on icon "button" at bounding box center [48, 14] width 7 height 7
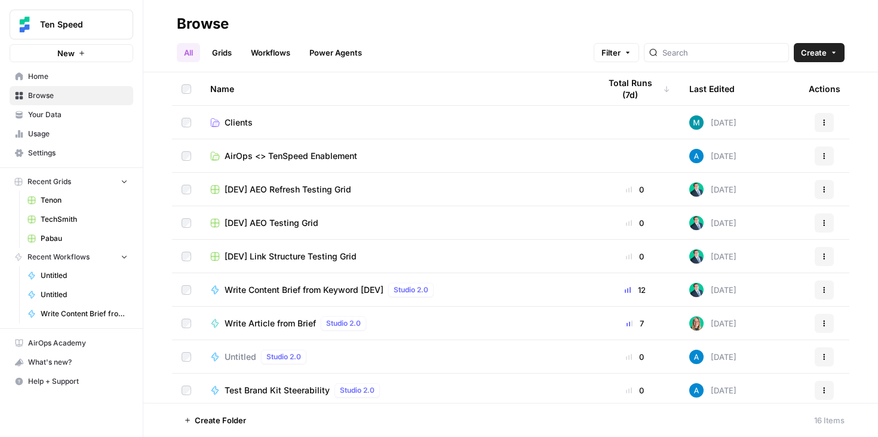
click at [53, 67] on link "Home" at bounding box center [72, 76] width 124 height 19
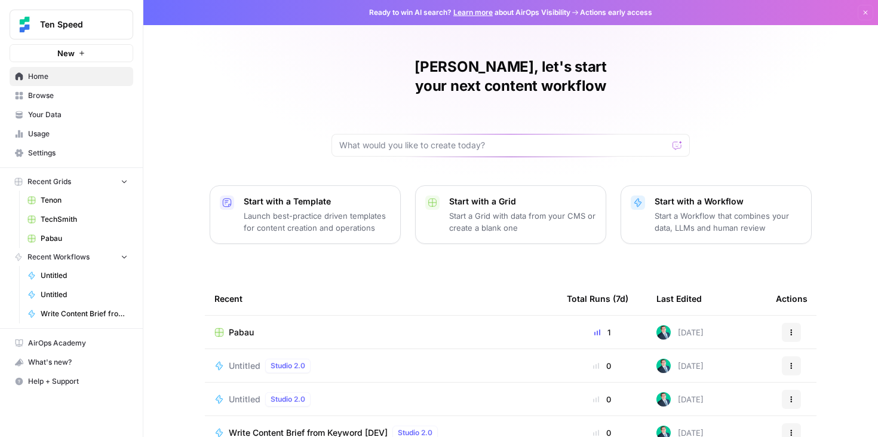
click at [84, 253] on span "Recent Workflows" at bounding box center [58, 257] width 62 height 11
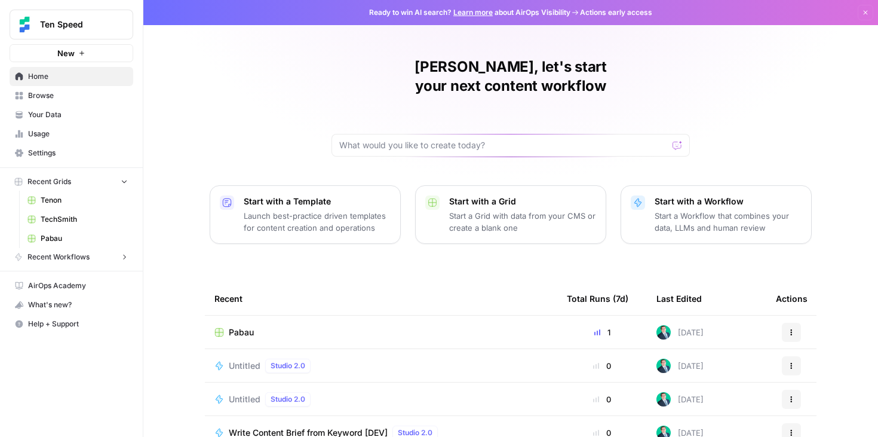
click at [84, 253] on span "Recent Workflows" at bounding box center [58, 257] width 62 height 11
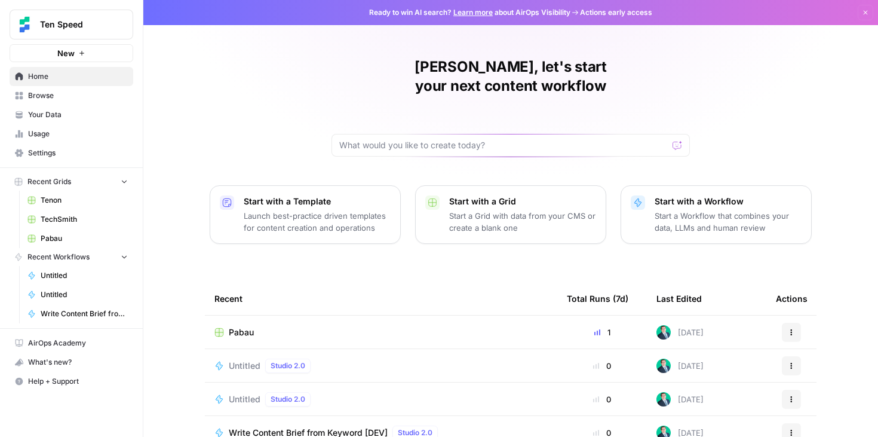
click at [66, 90] on span "Browse" at bounding box center [78, 95] width 100 height 11
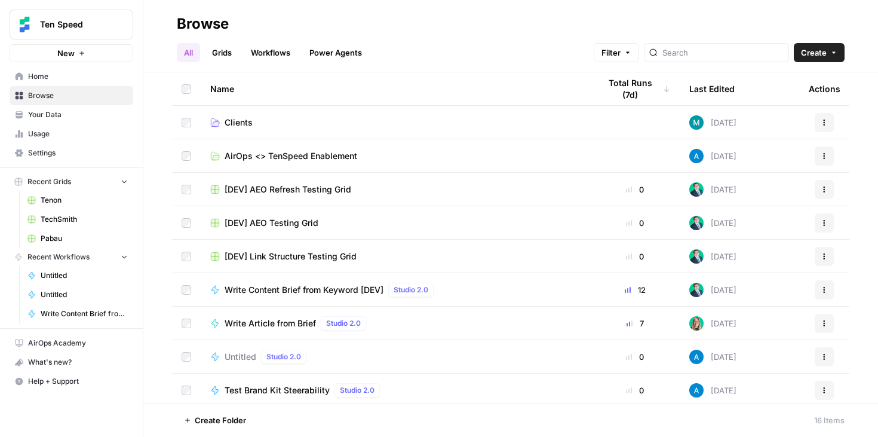
click at [283, 51] on link "Workflows" at bounding box center [271, 52] width 54 height 19
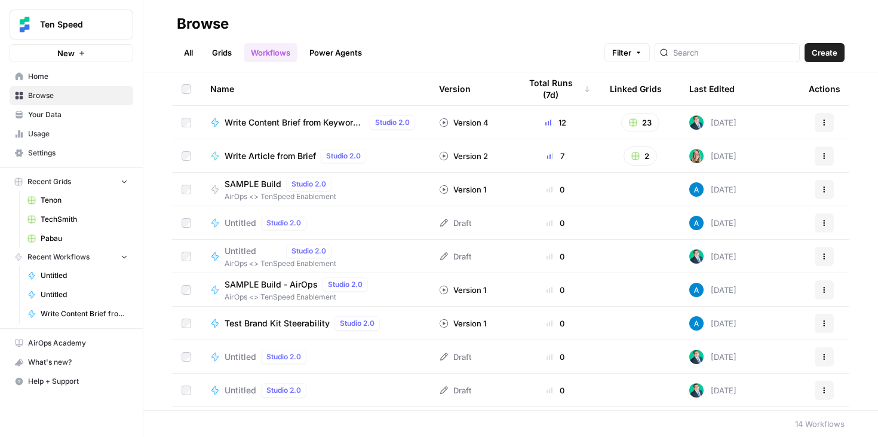
click at [342, 53] on link "Power Agents" at bounding box center [335, 52] width 67 height 19
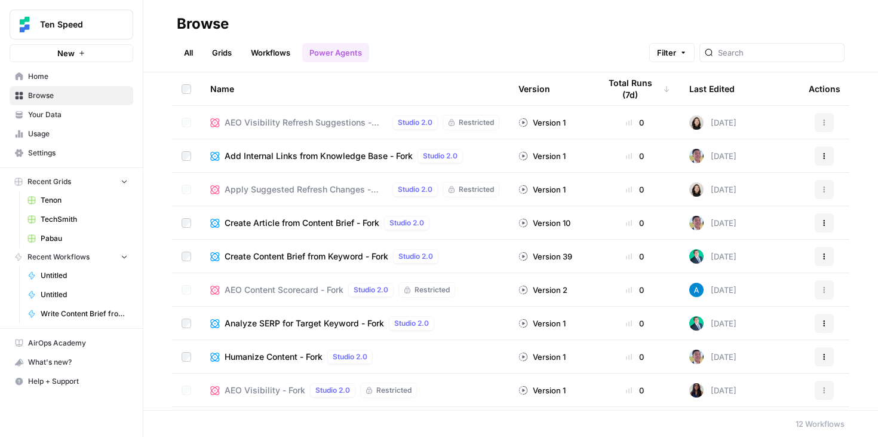
click at [283, 50] on link "Workflows" at bounding box center [271, 52] width 54 height 19
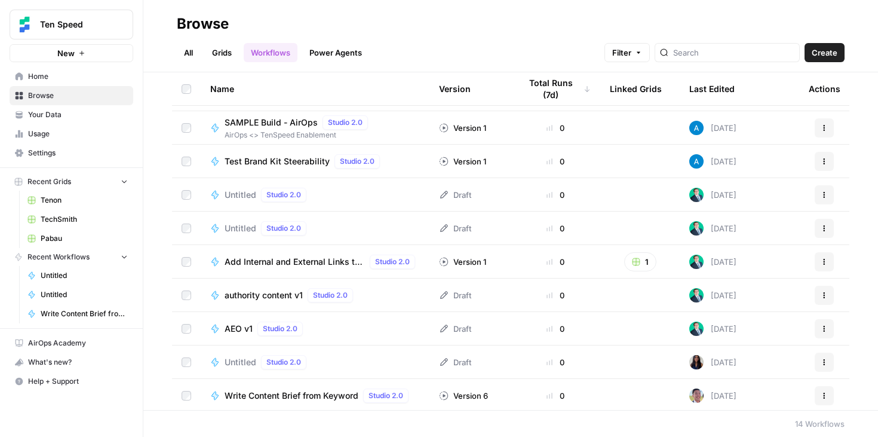
scroll to position [164, 0]
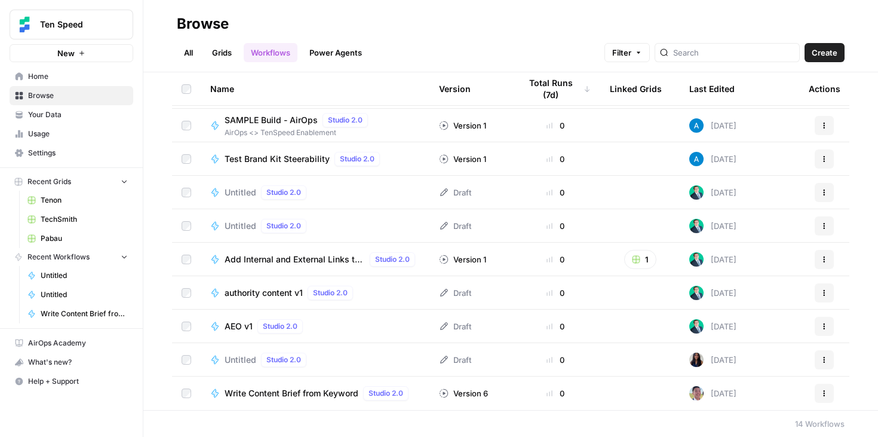
click at [238, 323] on span "AEO v1" at bounding box center [239, 326] width 28 height 12
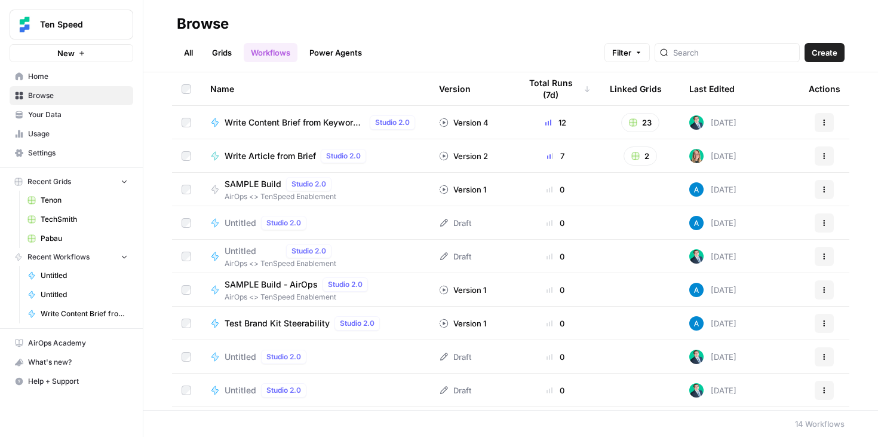
click at [343, 53] on link "Power Agents" at bounding box center [335, 52] width 67 height 19
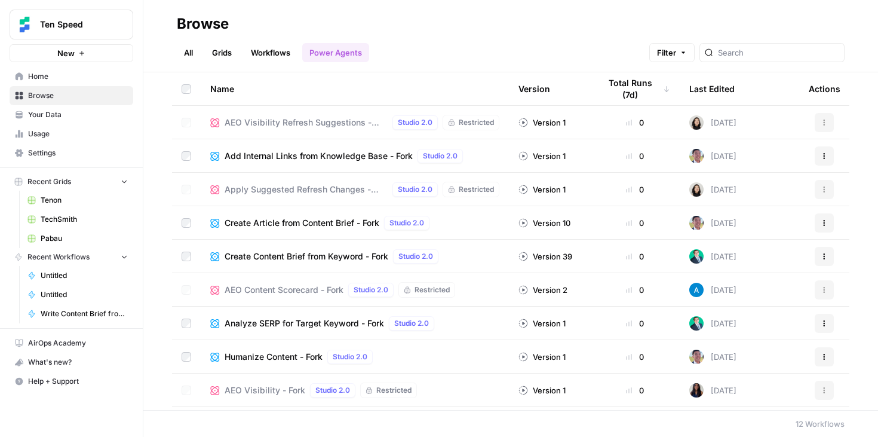
drag, startPoint x: 334, startPoint y: 292, endPoint x: 456, endPoint y: 292, distance: 121.9
click at [455, 292] on div "AEO Content Scorecard - Fork Studio 2.0 Restricted" at bounding box center [340, 290] width 231 height 16
click at [470, 291] on div "AEO Content Scorecard - Fork Studio 2.0 Restricted" at bounding box center [354, 290] width 289 height 16
click at [484, 187] on span "Restricted" at bounding box center [476, 189] width 35 height 11
click at [483, 119] on span "Restricted" at bounding box center [476, 122] width 35 height 11
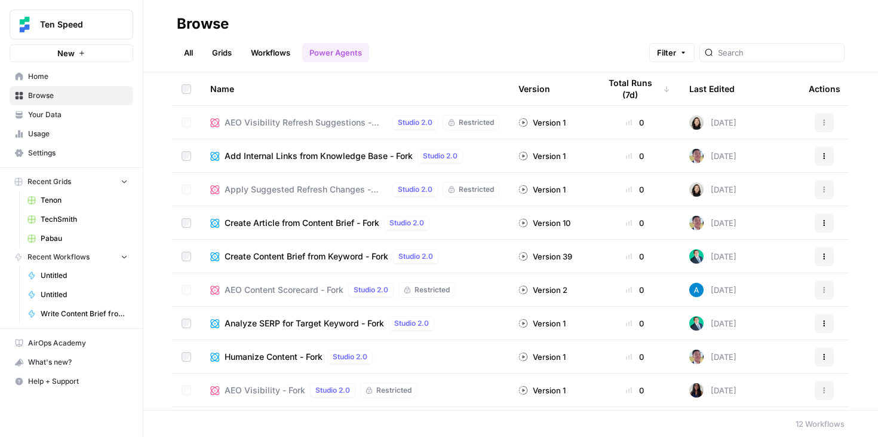
click at [271, 55] on link "Workflows" at bounding box center [271, 52] width 54 height 19
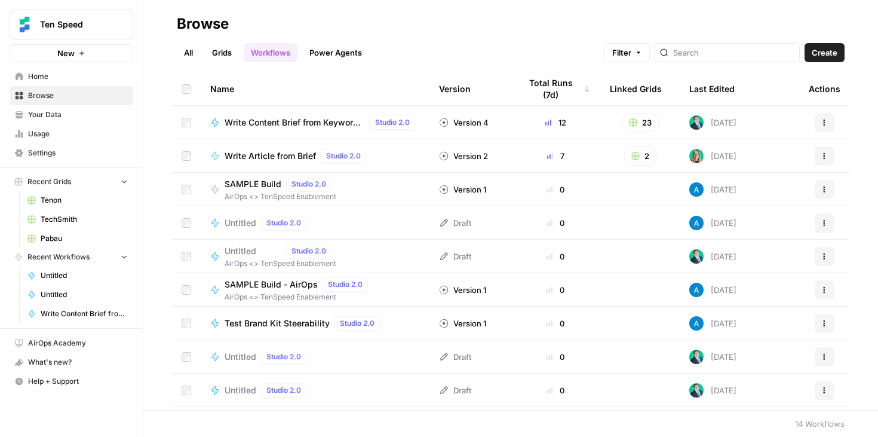
click at [306, 55] on link "Power Agents" at bounding box center [335, 52] width 67 height 19
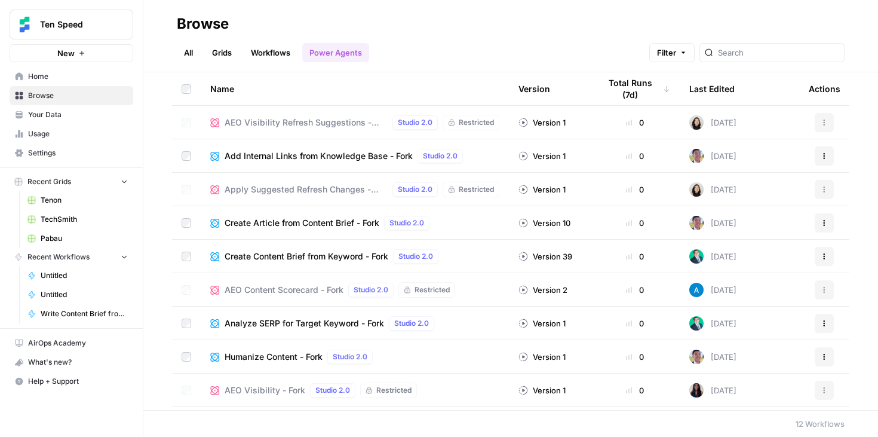
click at [229, 57] on link "Grids" at bounding box center [222, 52] width 34 height 19
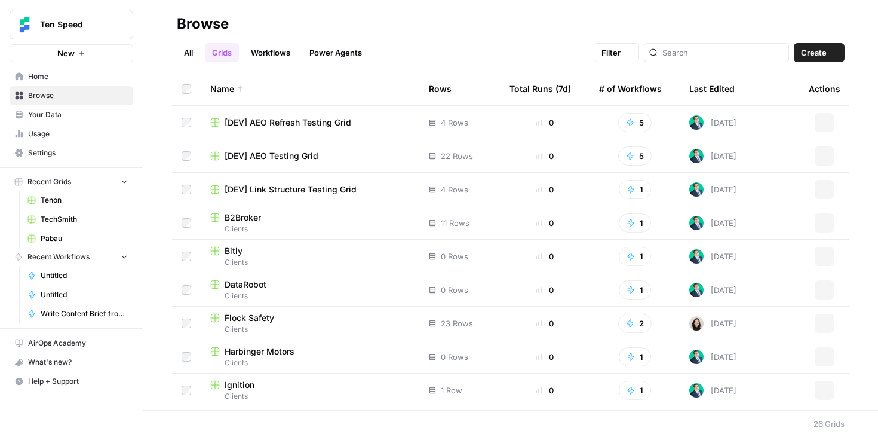
click at [192, 57] on link "All" at bounding box center [188, 52] width 23 height 19
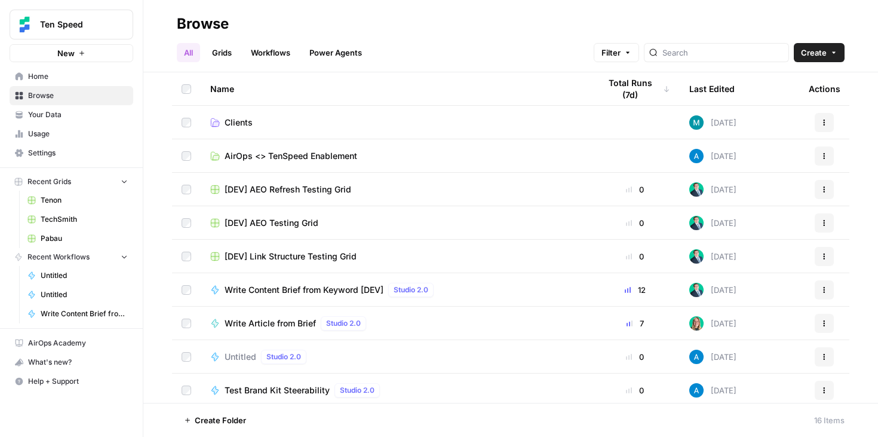
click at [224, 51] on link "Grids" at bounding box center [222, 52] width 34 height 19
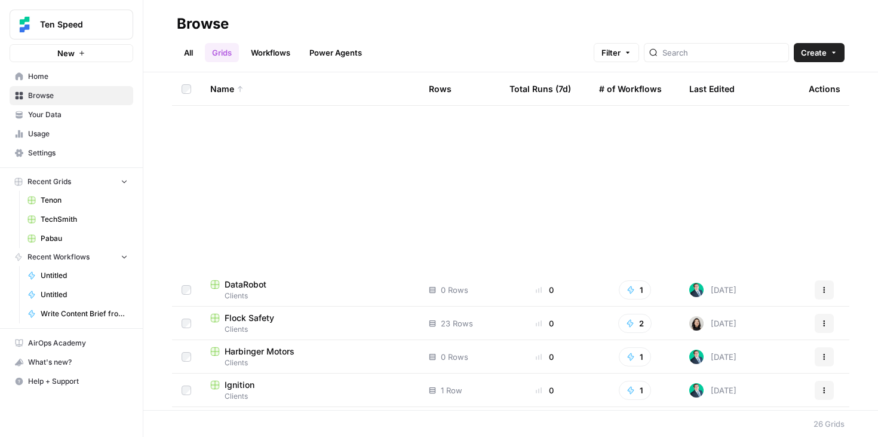
scroll to position [566, 0]
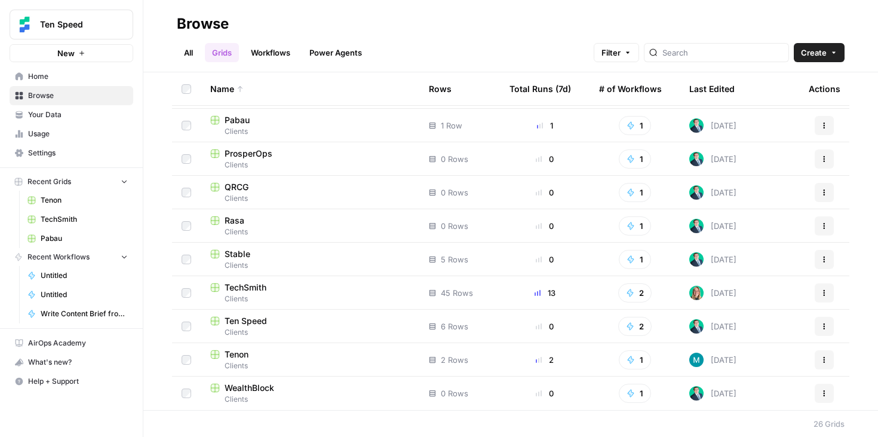
click at [243, 255] on span "Stable" at bounding box center [238, 254] width 26 height 12
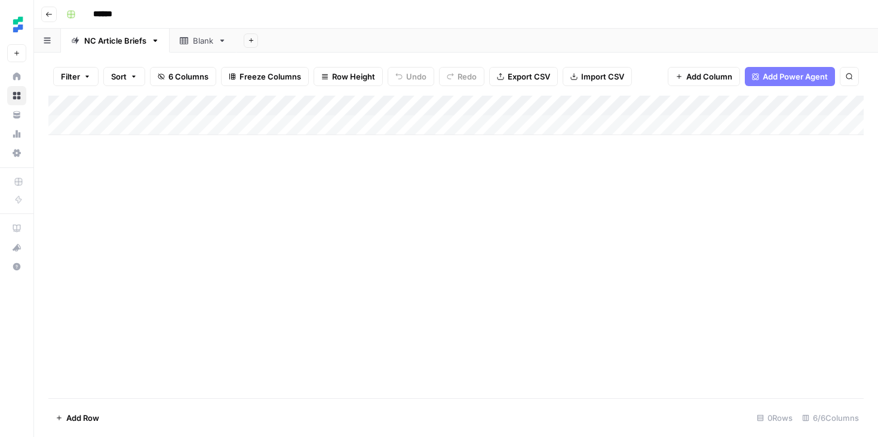
click at [206, 28] on header "Go back ******" at bounding box center [456, 14] width 844 height 29
click at [205, 34] on link "Blank" at bounding box center [203, 41] width 67 height 24
click at [200, 42] on div "Blank" at bounding box center [203, 41] width 20 height 12
type input "*"
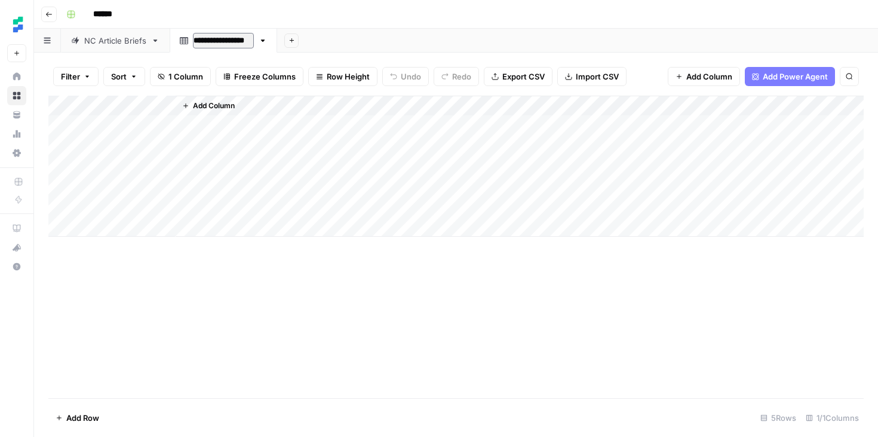
type input "**********"
click at [332, 36] on div "Add Sheet" at bounding box center [583, 41] width 589 height 24
click at [105, 101] on div "Add Column" at bounding box center [455, 166] width 815 height 141
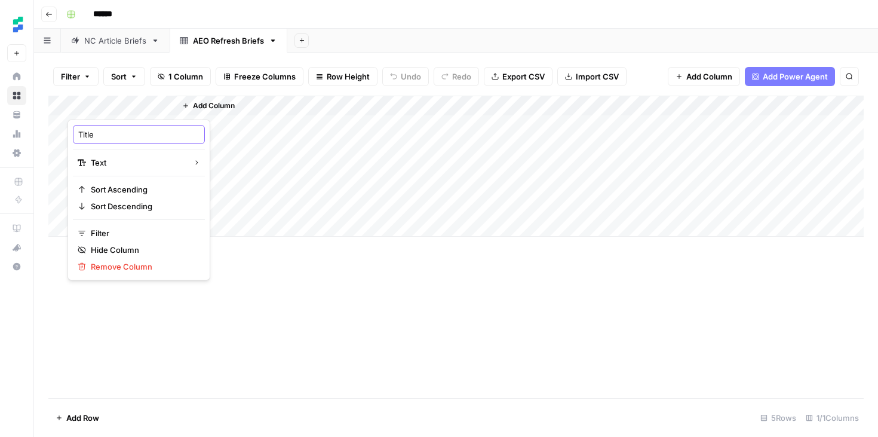
drag, startPoint x: 125, startPoint y: 139, endPoint x: 65, endPoint y: 139, distance: 60.9
click at [65, 139] on body "Ten Speed New Home Browse Your Data Usage Settings Recent Grids Tenon TechSmith…" at bounding box center [439, 218] width 878 height 437
drag, startPoint x: 99, startPoint y: 135, endPoint x: 79, endPoint y: 135, distance: 19.1
click at [79, 135] on input "Title" at bounding box center [138, 134] width 121 height 12
type input "URL"
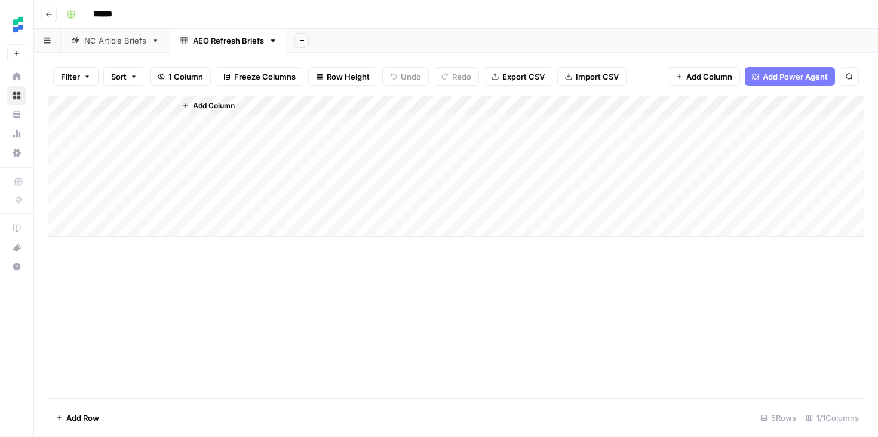
click at [214, 106] on span "Add Column" at bounding box center [214, 105] width 42 height 11
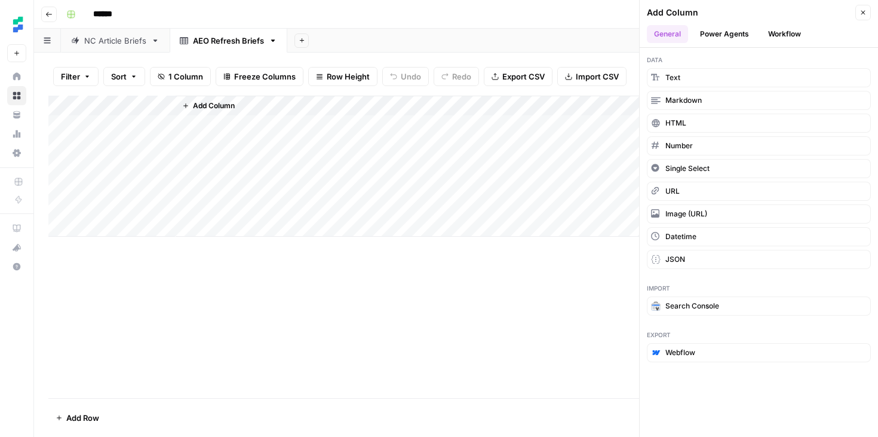
click at [735, 38] on button "Power Agents" at bounding box center [724, 34] width 63 height 18
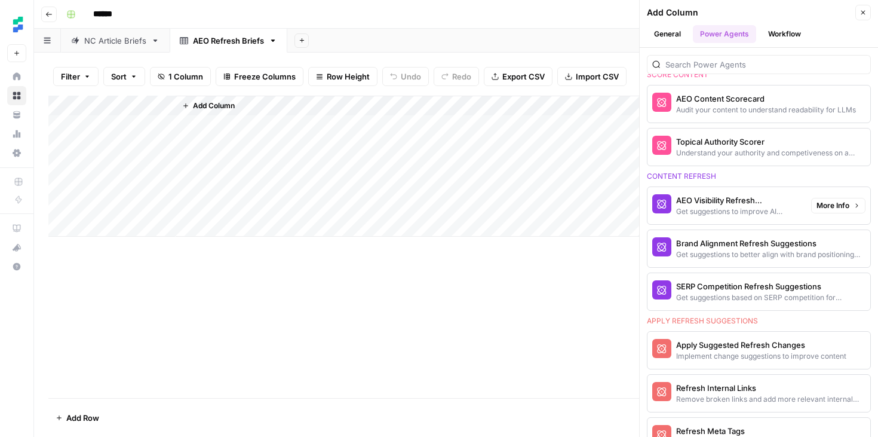
scroll to position [568, 0]
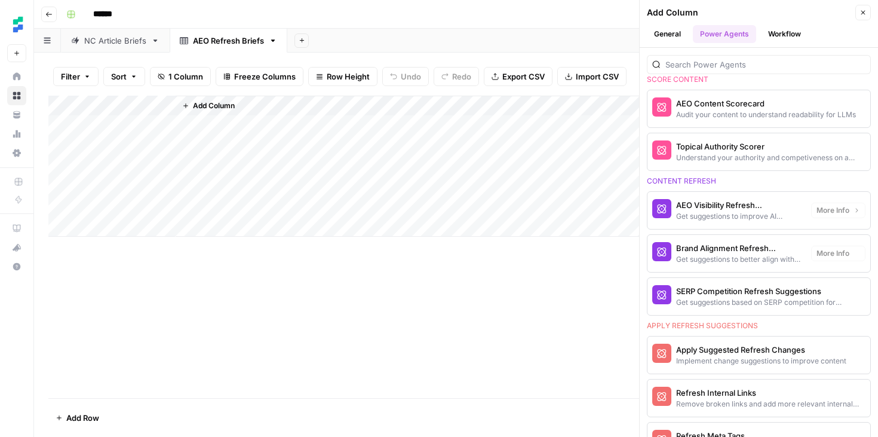
click at [731, 216] on div "Get suggestions to improve AI discovery and citation" at bounding box center [738, 216] width 125 height 11
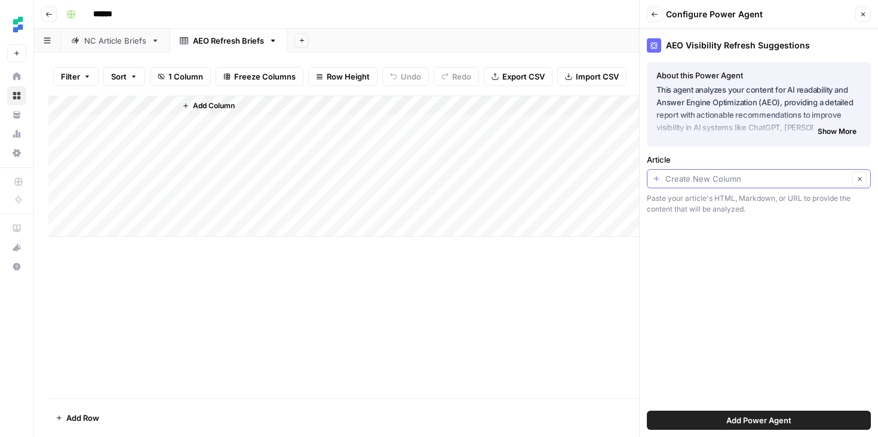
click at [766, 176] on input "Article" at bounding box center [756, 179] width 183 height 12
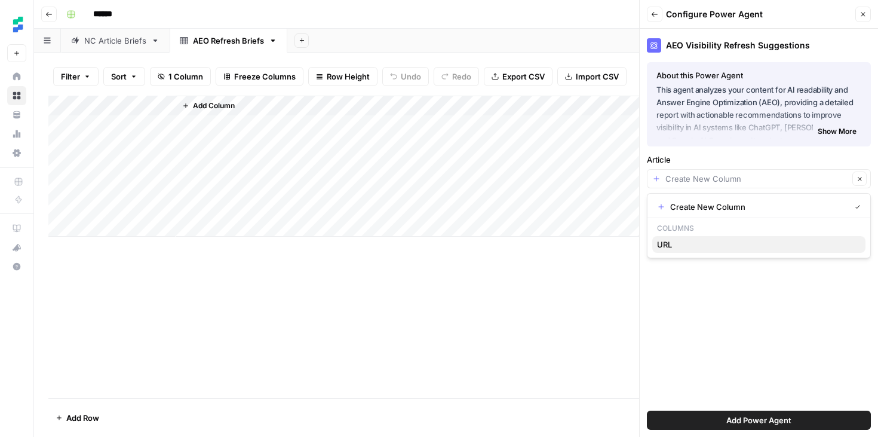
click at [751, 238] on button "URL" at bounding box center [758, 244] width 213 height 17
type input "URL"
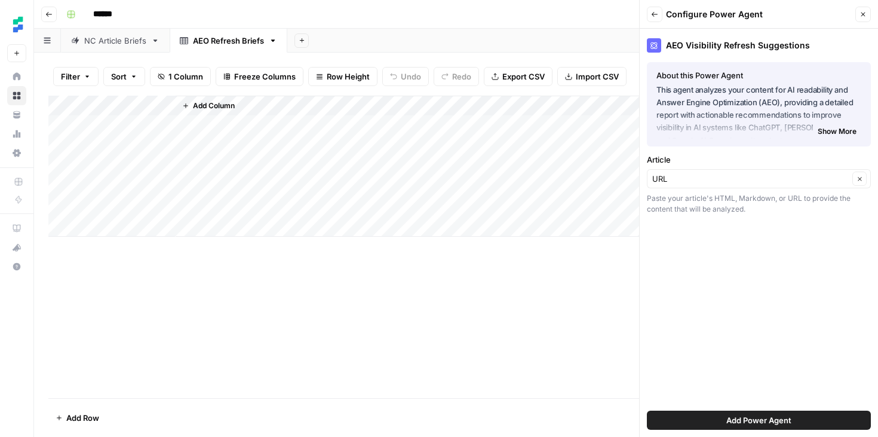
click at [736, 415] on span "Add Power Agent" at bounding box center [758, 420] width 65 height 12
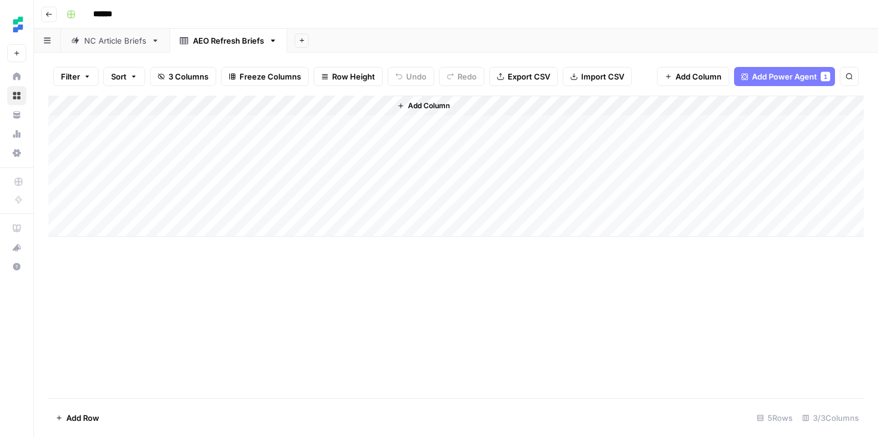
click at [313, 295] on div "Add Column" at bounding box center [455, 247] width 815 height 302
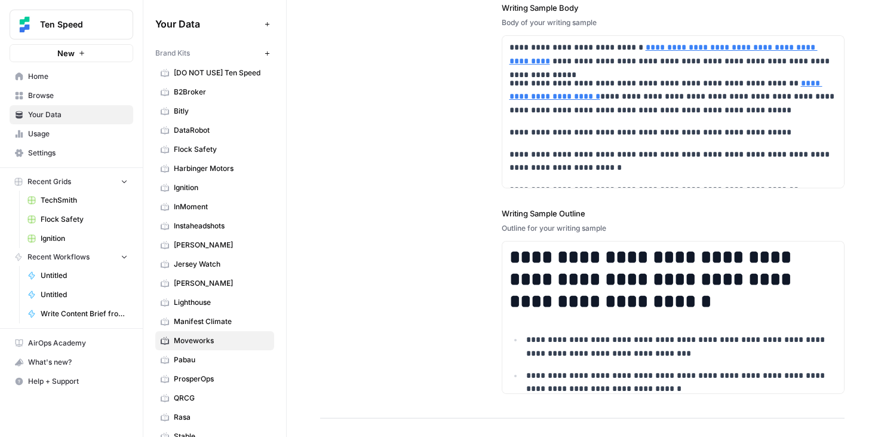
scroll to position [224, 0]
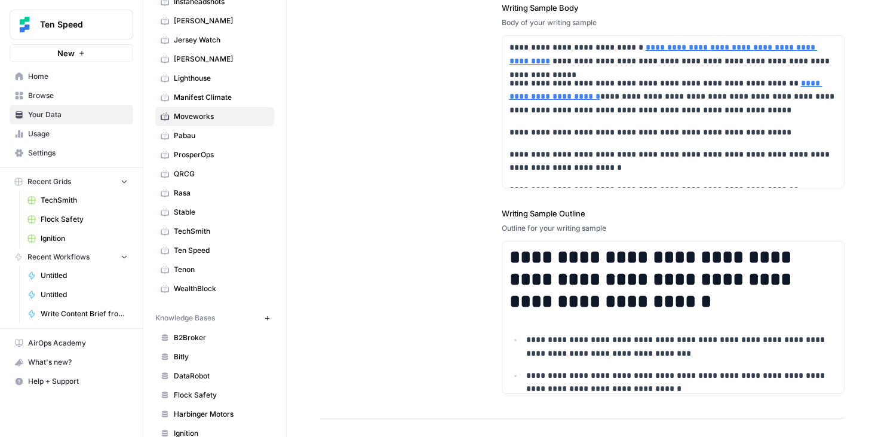
click at [195, 278] on link "Tenon" at bounding box center [214, 269] width 119 height 19
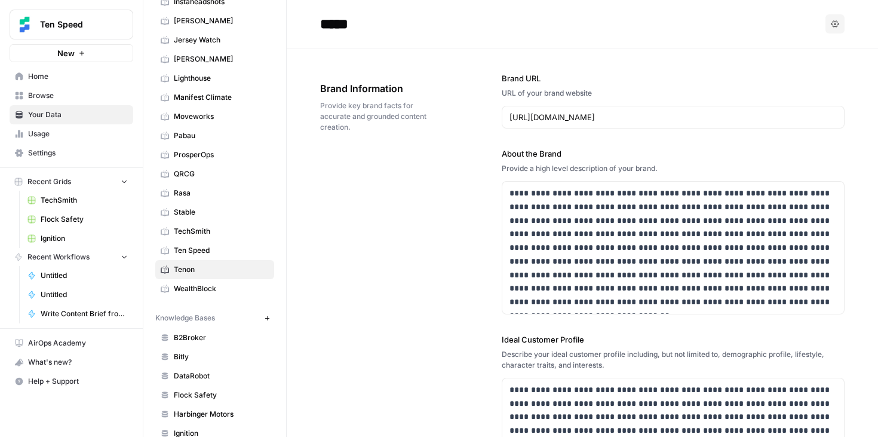
scroll to position [627, 0]
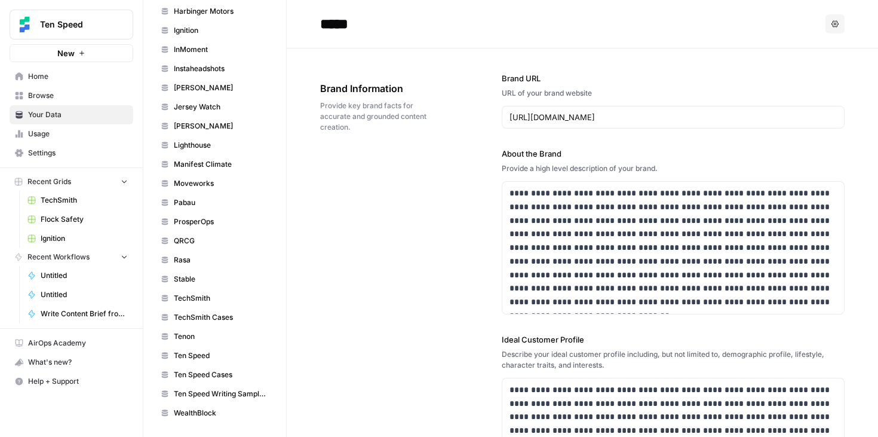
click at [196, 336] on span "Tenon" at bounding box center [221, 336] width 95 height 11
